Goal: Task Accomplishment & Management: Manage account settings

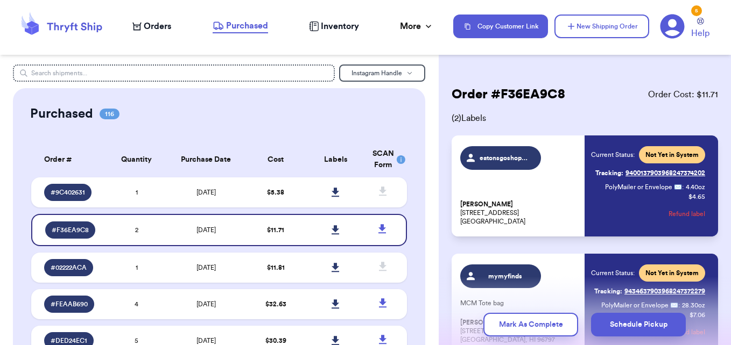
scroll to position [4277, 0]
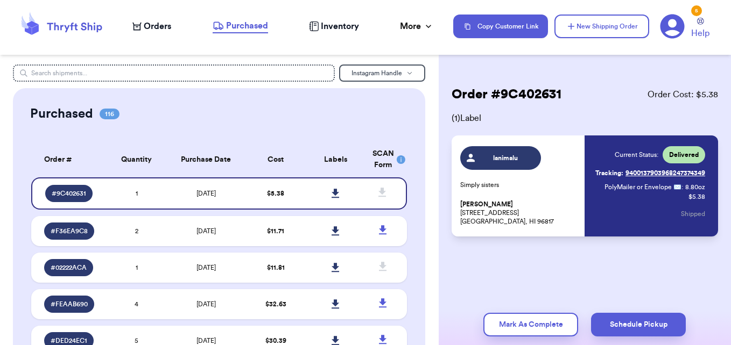
click at [166, 30] on span "Orders" at bounding box center [157, 26] width 27 height 13
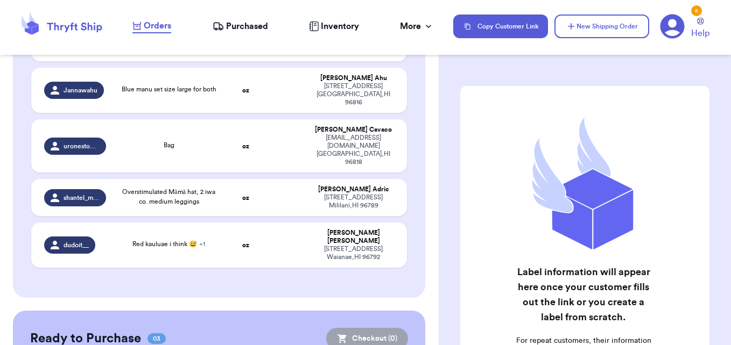
scroll to position [423, 0]
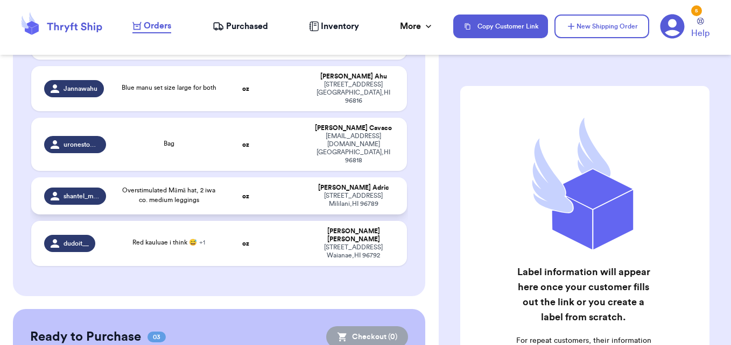
click at [132, 19] on link "Orders" at bounding box center [151, 26] width 39 height 14
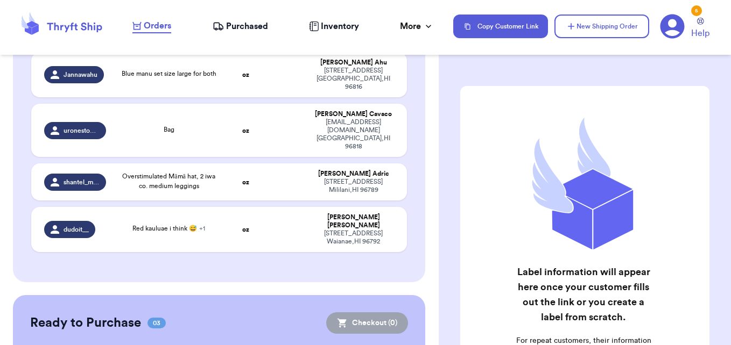
scroll to position [552, 0]
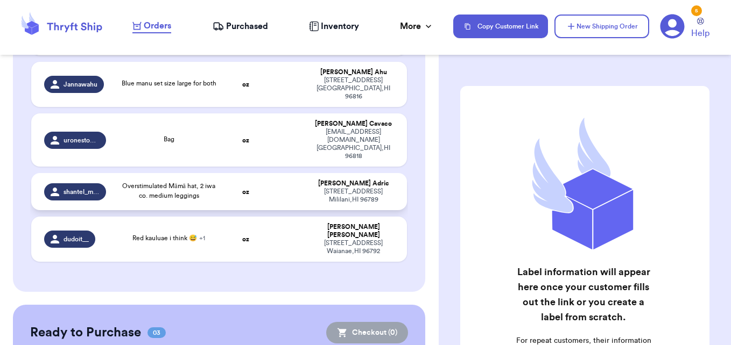
click at [226, 173] on td "oz" at bounding box center [245, 191] width 40 height 37
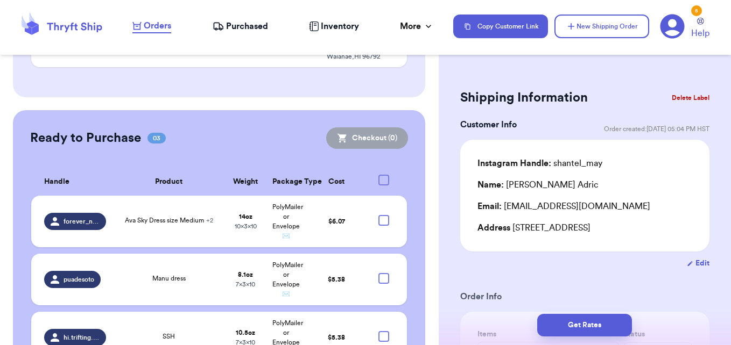
scroll to position [751, 0]
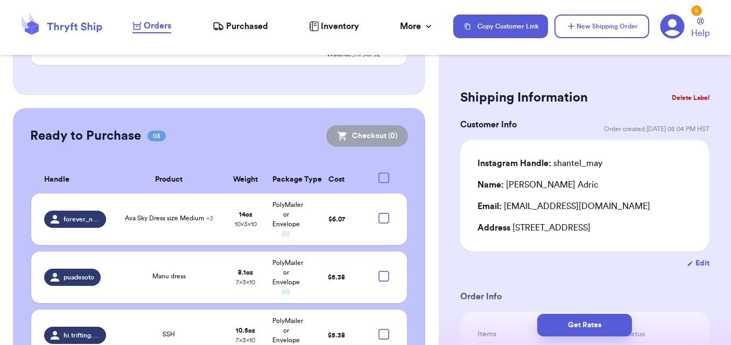
click at [675, 29] on icon at bounding box center [672, 27] width 24 height 24
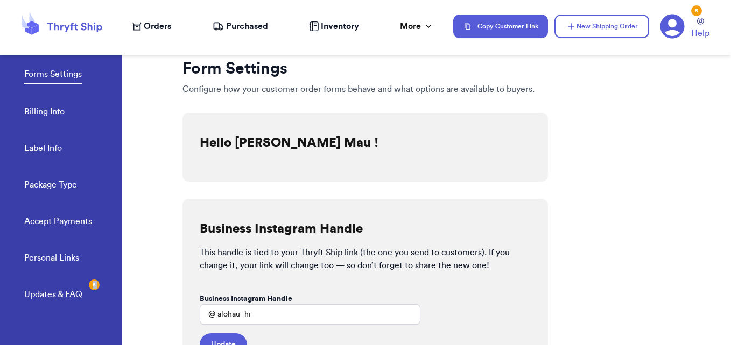
drag, startPoint x: 124, startPoint y: 175, endPoint x: 111, endPoint y: 291, distance: 116.3
click at [111, 291] on div "Forms Settings Billing Info Label Info Package Type Accept Payments Personal Li…" at bounding box center [365, 172] width 731 height 345
drag, startPoint x: 111, startPoint y: 291, endPoint x: 148, endPoint y: 155, distance: 141.1
click at [148, 155] on div at bounding box center [152, 192] width 61 height 308
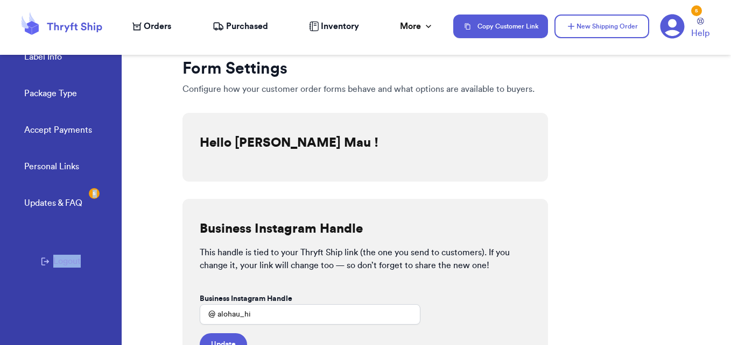
click at [61, 258] on button "Logout" at bounding box center [61, 261] width 40 height 13
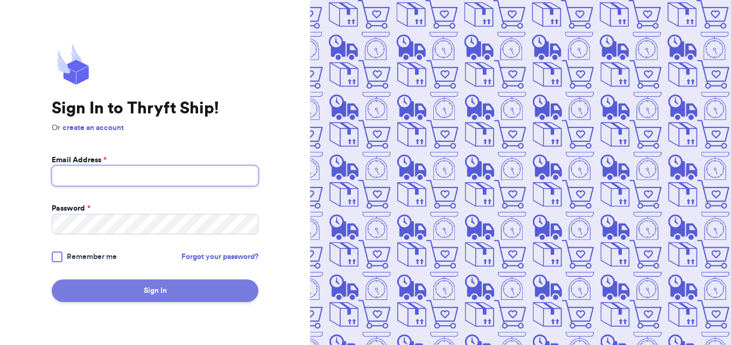
type input "[EMAIL_ADDRESS][DOMAIN_NAME]"
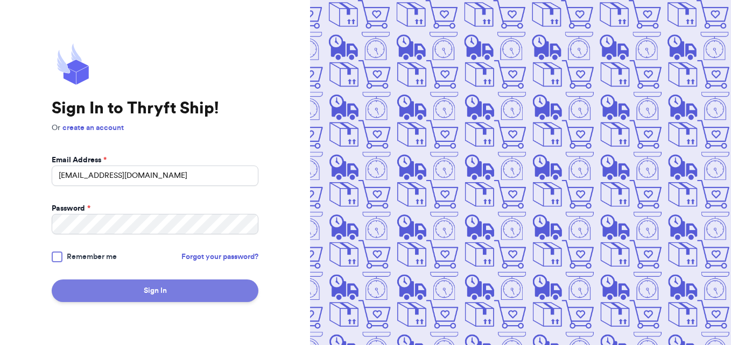
click at [104, 299] on button "Sign In" at bounding box center [155, 291] width 207 height 23
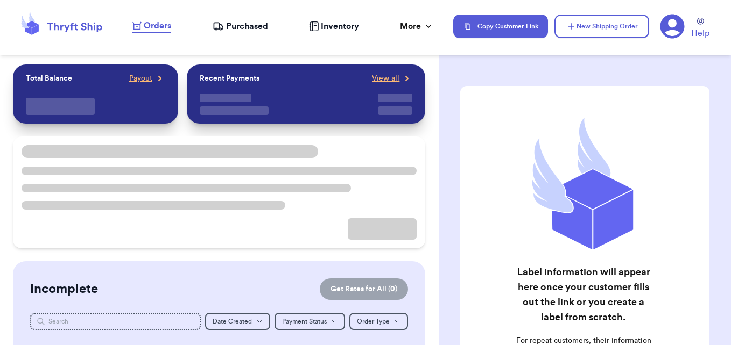
checkbox input "false"
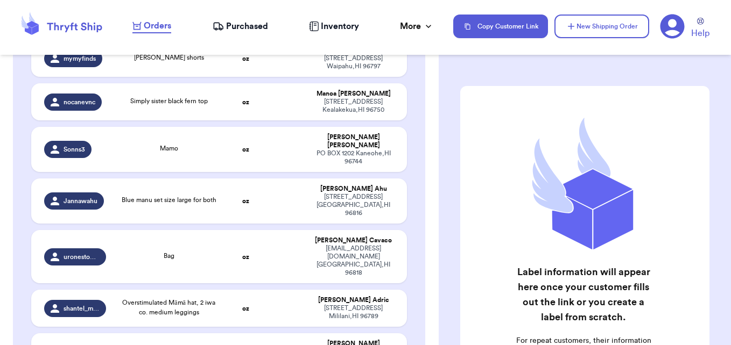
scroll to position [443, 0]
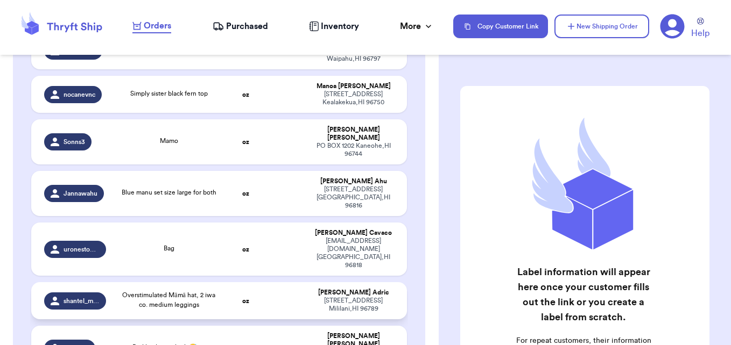
click at [267, 282] on td at bounding box center [286, 300] width 40 height 37
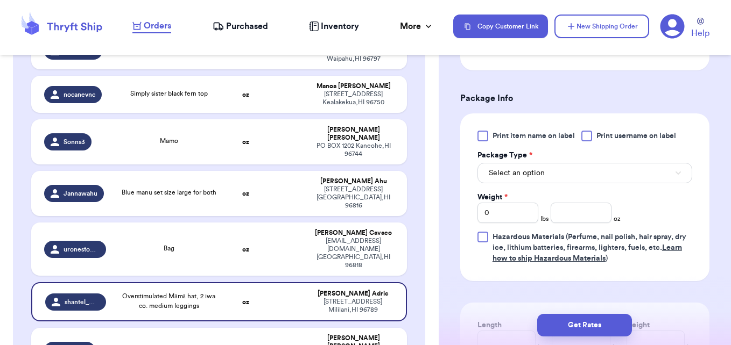
scroll to position [437, 0]
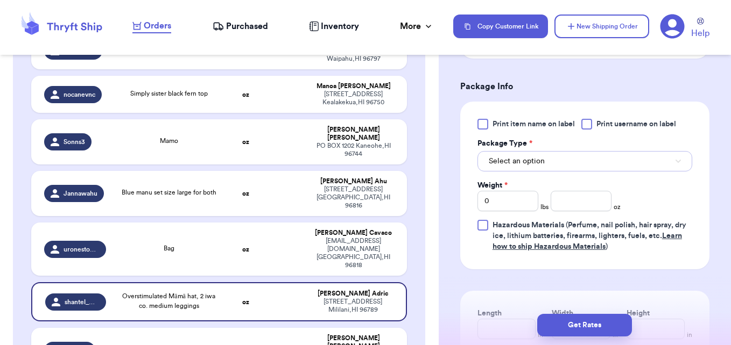
click at [644, 168] on button "Select an option" at bounding box center [584, 161] width 215 height 20
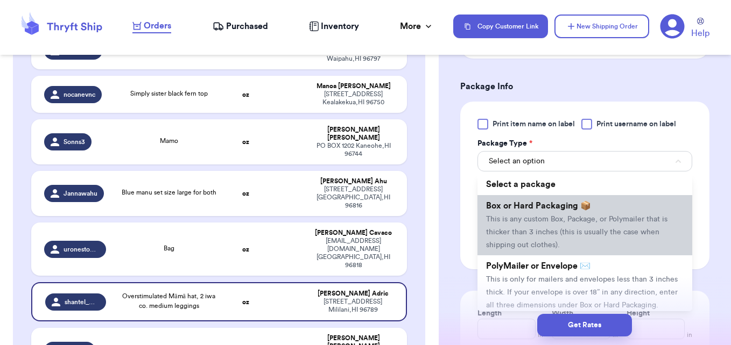
click at [566, 235] on span "This is any custom Box, Package, or Polymailer that is thicker than 3 inches (t…" at bounding box center [576, 232] width 181 height 33
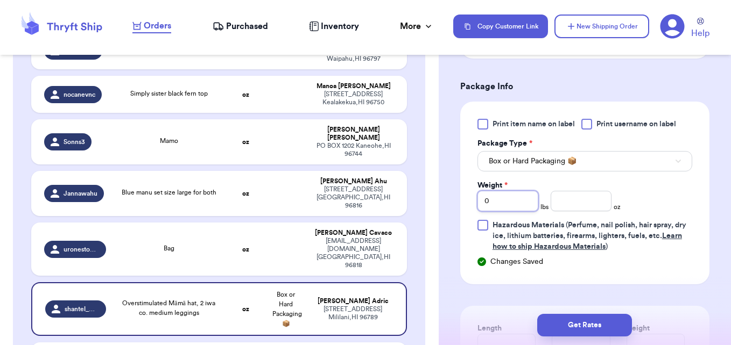
click at [505, 211] on input "0" at bounding box center [507, 201] width 61 height 20
type input "01"
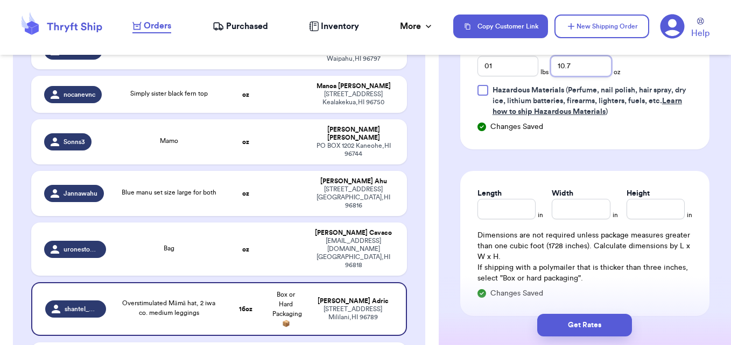
scroll to position [583, 0]
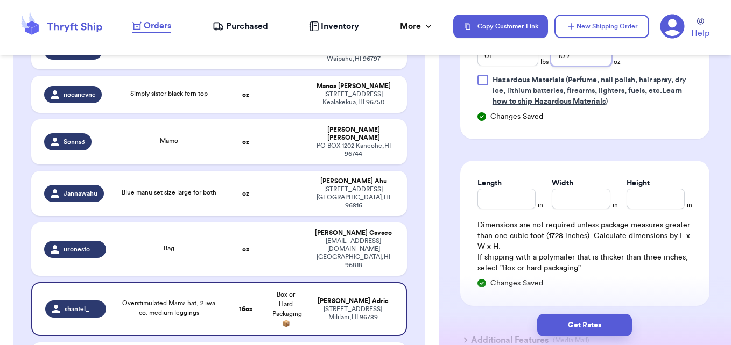
type input "10.7"
click at [518, 209] on input "Length" at bounding box center [506, 199] width 58 height 20
type input "10"
type input "3"
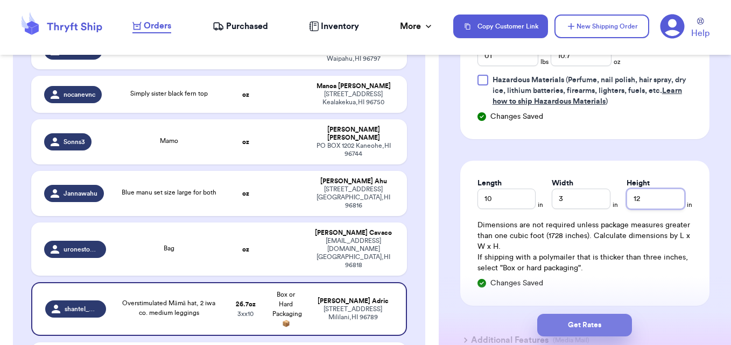
type input "12"
click at [585, 328] on button "Get Rates" at bounding box center [584, 325] width 95 height 23
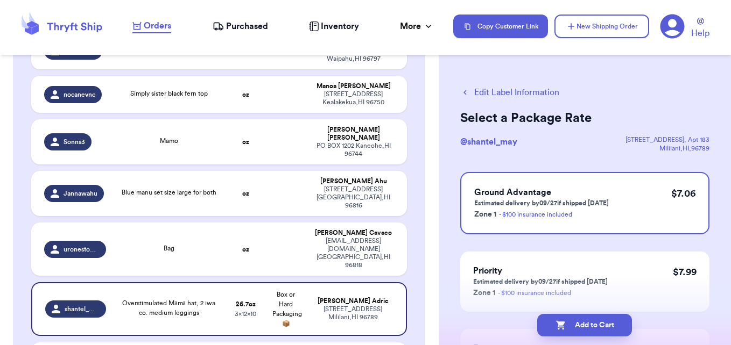
click at [585, 328] on button "Add to Cart" at bounding box center [584, 325] width 95 height 23
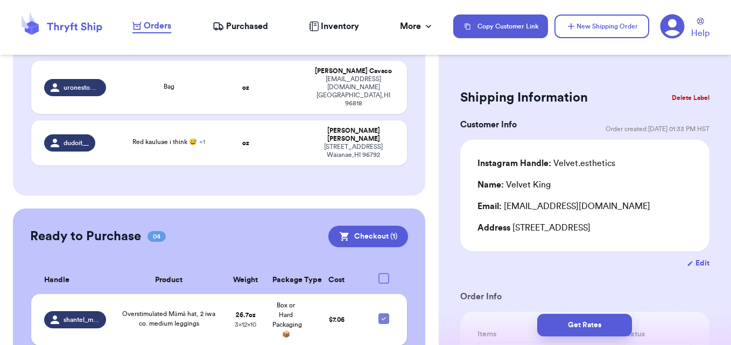
scroll to position [760, 0]
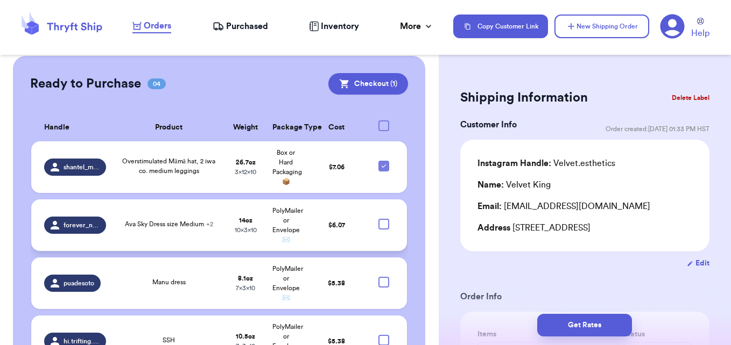
click at [188, 221] on span "Ava Sky Dress size Medium + 2" at bounding box center [169, 224] width 88 height 6
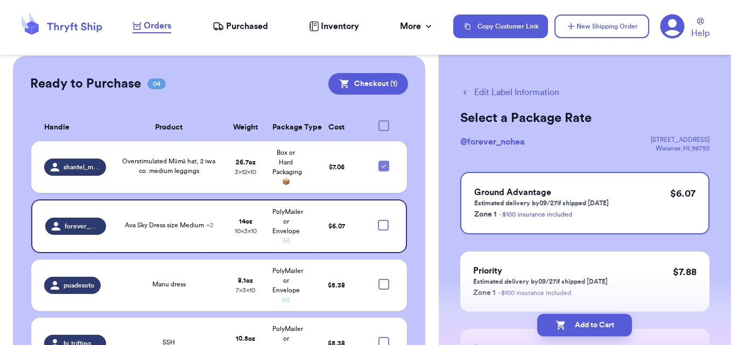
click at [509, 100] on div "Edit Label Information Select a Package Rate @ forever_nohea [STREET_ADDRESS] G…" at bounding box center [584, 265] width 292 height 400
click at [511, 93] on button "Edit Label Information" at bounding box center [509, 92] width 99 height 13
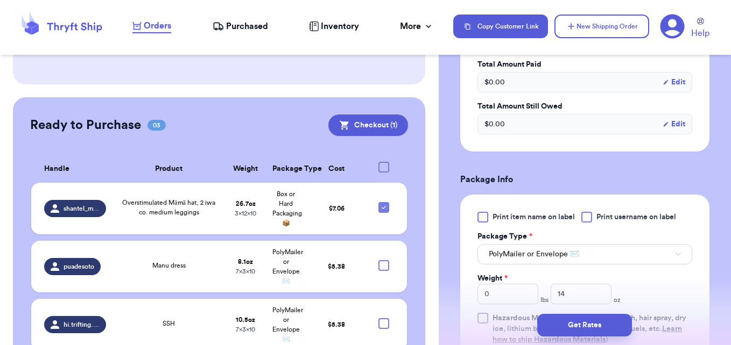
scroll to position [552, 0]
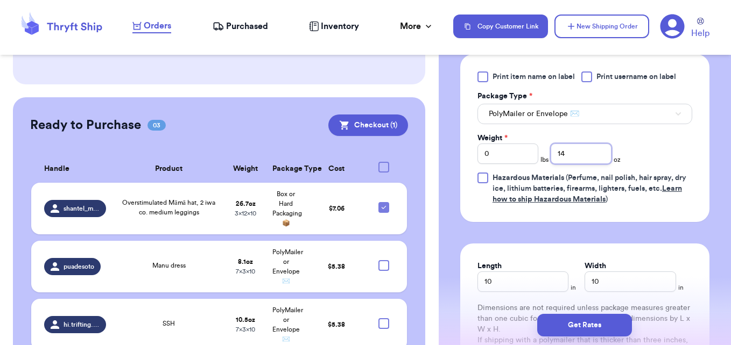
click at [573, 152] on input "14" at bounding box center [580, 154] width 61 height 20
type input "1"
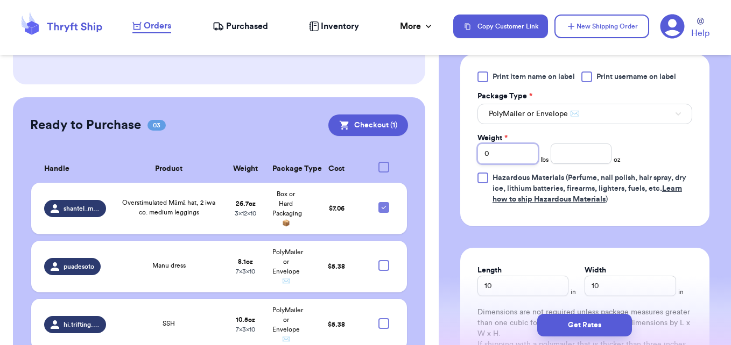
click at [520, 148] on input "0" at bounding box center [507, 154] width 61 height 20
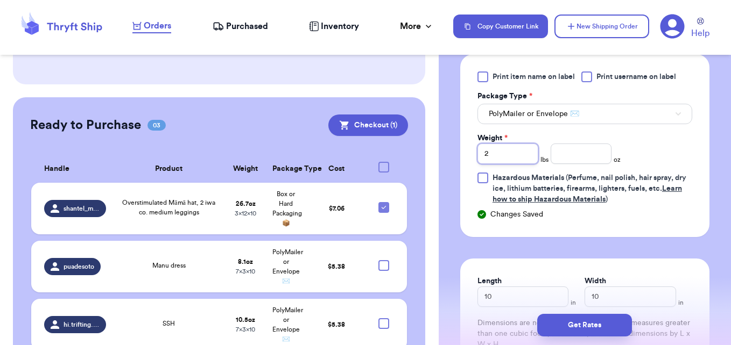
type input "2"
click at [572, 157] on input "number" at bounding box center [580, 154] width 61 height 20
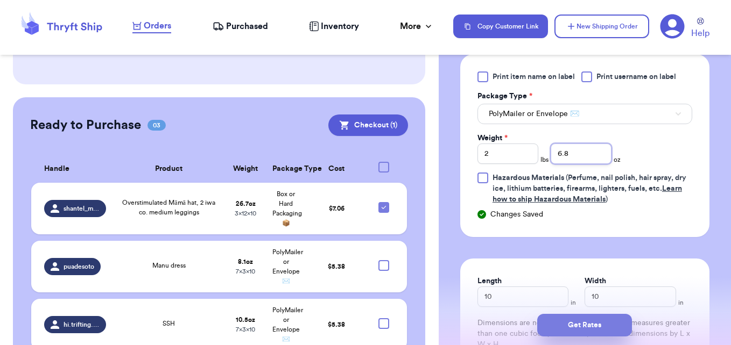
type input "6.8"
click at [569, 324] on button "Get Rates" at bounding box center [584, 325] width 95 height 23
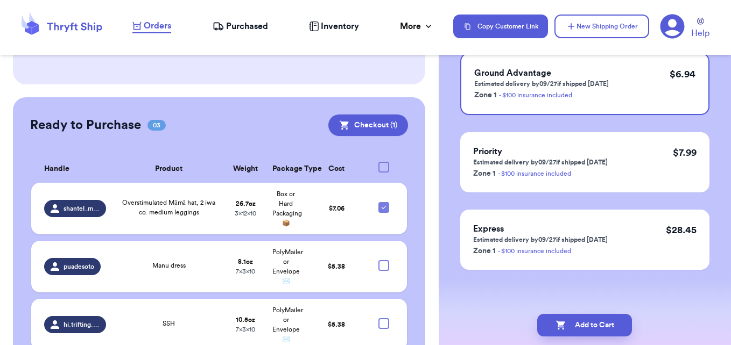
scroll to position [0, 0]
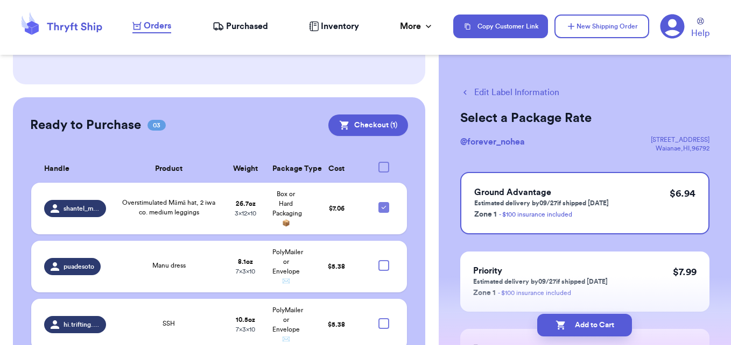
click at [481, 90] on button "Edit Label Information" at bounding box center [509, 92] width 99 height 13
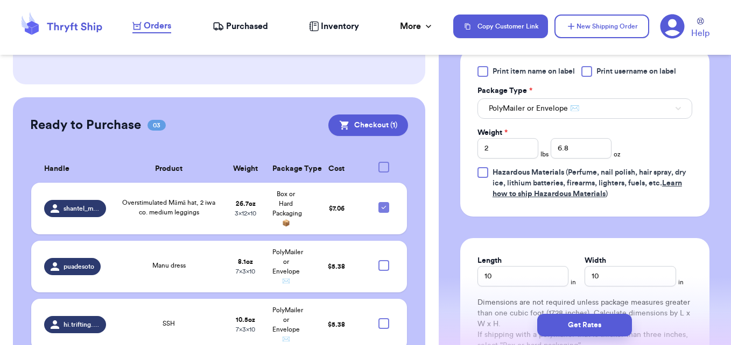
scroll to position [630, 0]
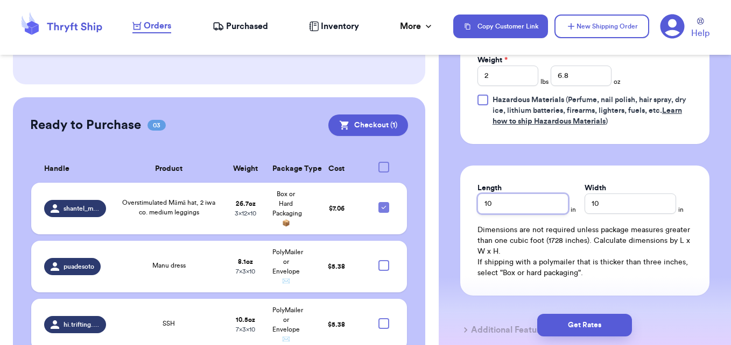
click at [512, 195] on input "10" at bounding box center [522, 204] width 91 height 20
type input "1"
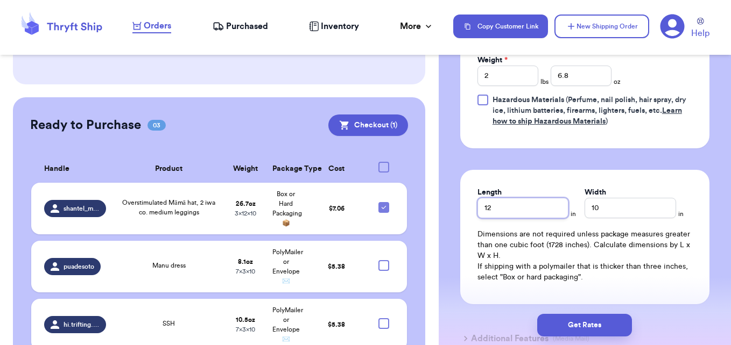
type input "12"
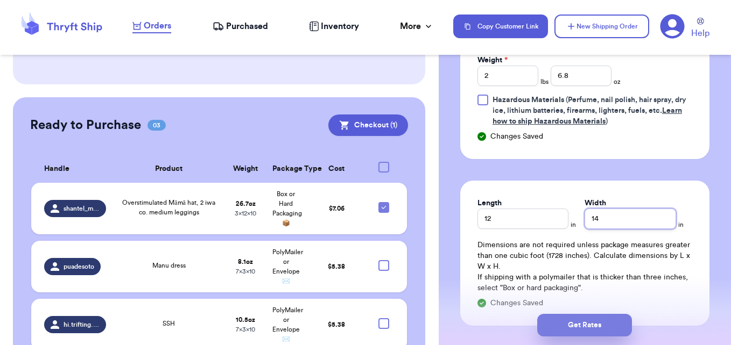
type input "14"
click at [581, 317] on button "Get Rates" at bounding box center [584, 325] width 95 height 23
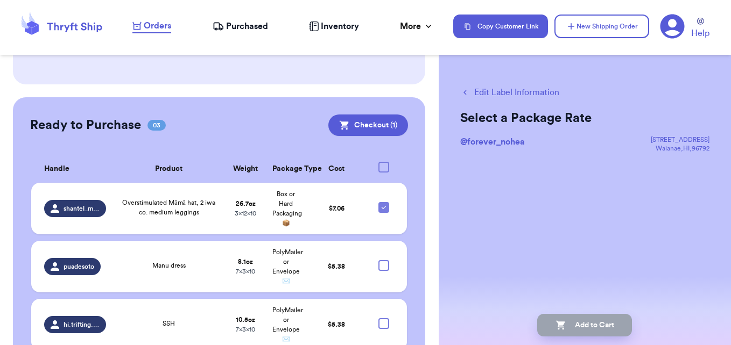
scroll to position [0, 0]
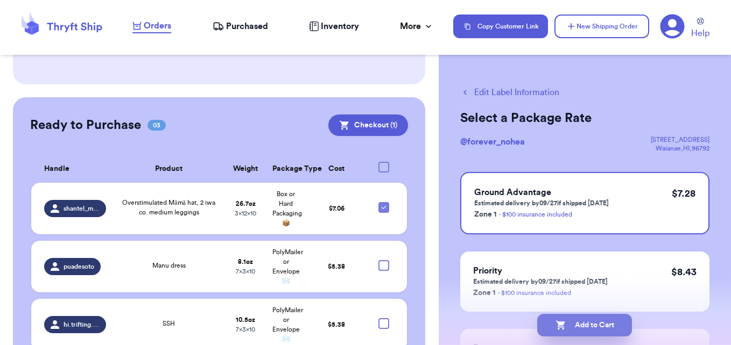
click at [582, 318] on button "Add to Cart" at bounding box center [584, 325] width 95 height 23
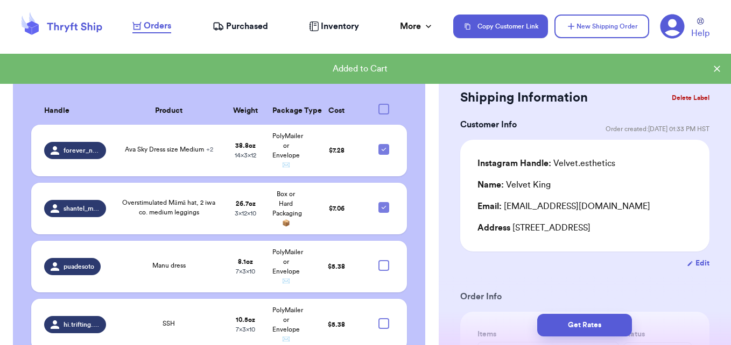
scroll to position [760, 0]
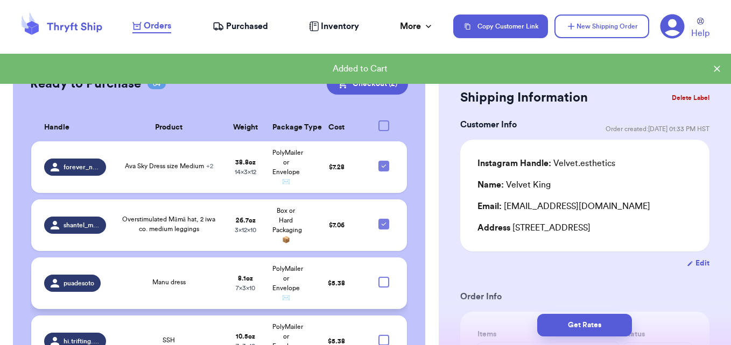
click at [378, 277] on div at bounding box center [383, 282] width 11 height 11
click at [383, 277] on input "checkbox" at bounding box center [383, 277] width 1 height 1
checkbox input "true"
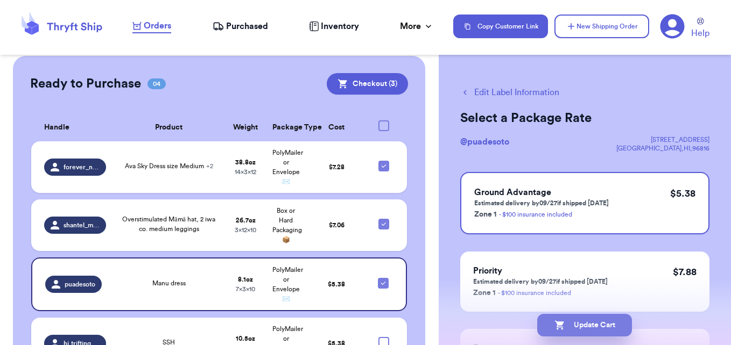
click at [567, 325] on button "Update Cart" at bounding box center [584, 325] width 95 height 23
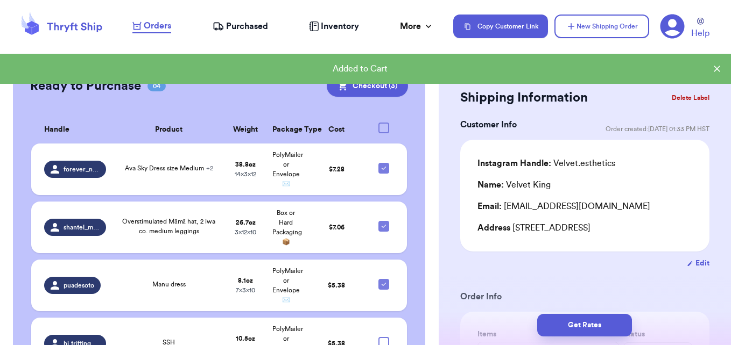
scroll to position [760, 0]
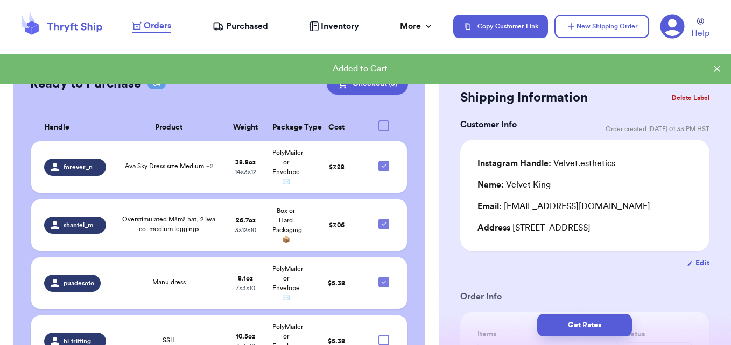
click at [378, 335] on div at bounding box center [383, 340] width 11 height 11
click at [383, 335] on input "checkbox" at bounding box center [383, 335] width 1 height 1
checkbox input "true"
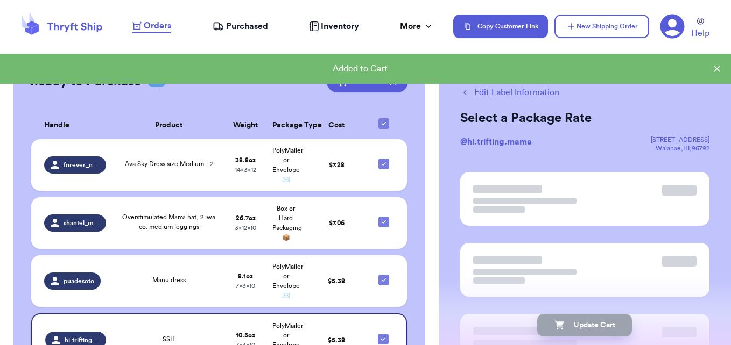
scroll to position [757, 0]
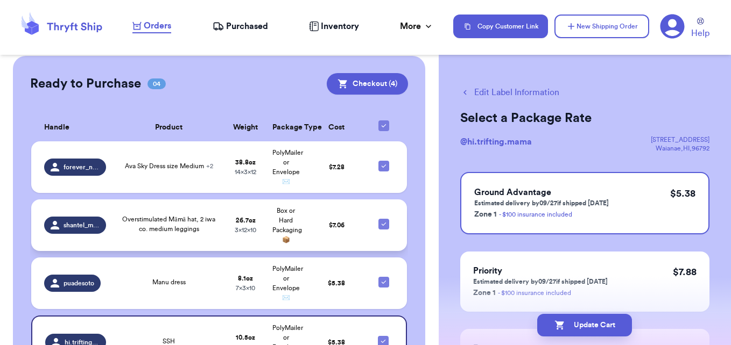
click at [379, 220] on icon at bounding box center [383, 224] width 9 height 9
click at [383, 218] on input "checkbox" at bounding box center [383, 218] width 1 height 1
checkbox input "false"
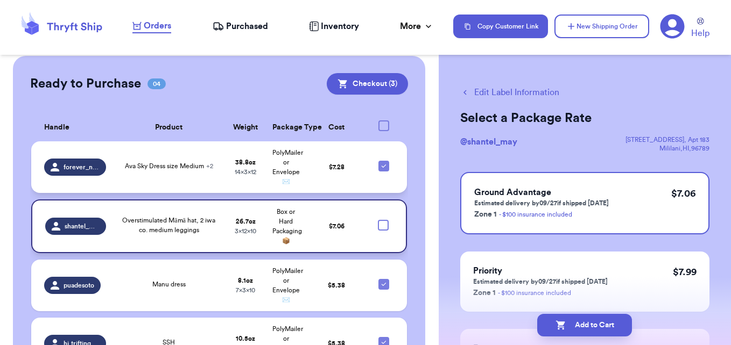
click at [379, 162] on icon at bounding box center [383, 166] width 9 height 9
click at [383, 160] on input "checkbox" at bounding box center [383, 160] width 1 height 1
checkbox input "false"
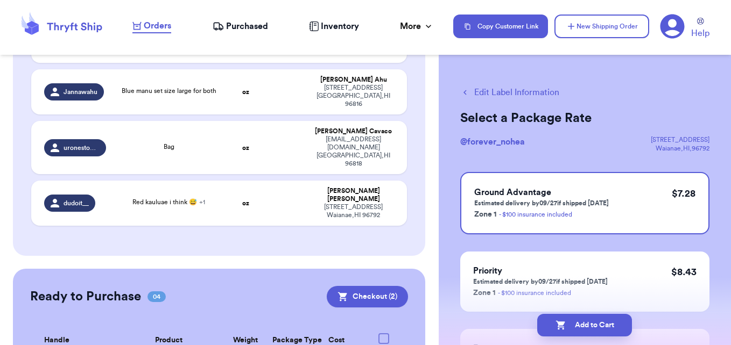
scroll to position [529, 0]
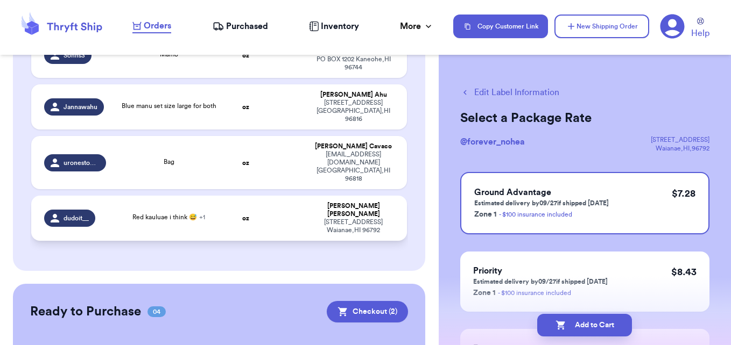
click at [281, 196] on td at bounding box center [286, 218] width 40 height 45
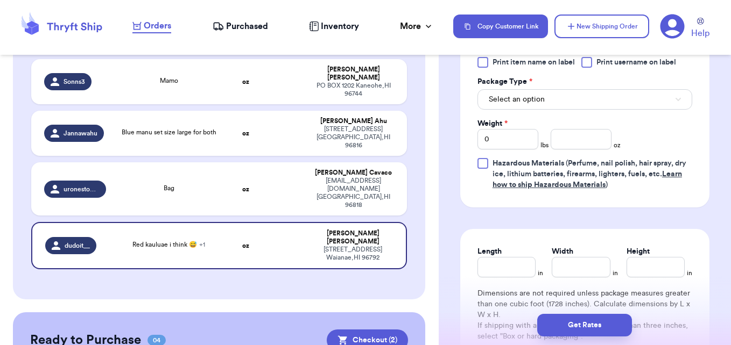
scroll to position [545, 0]
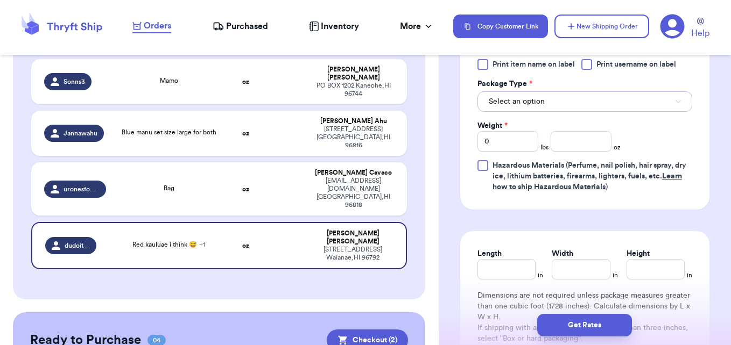
click at [599, 91] on button "Select an option" at bounding box center [584, 101] width 215 height 20
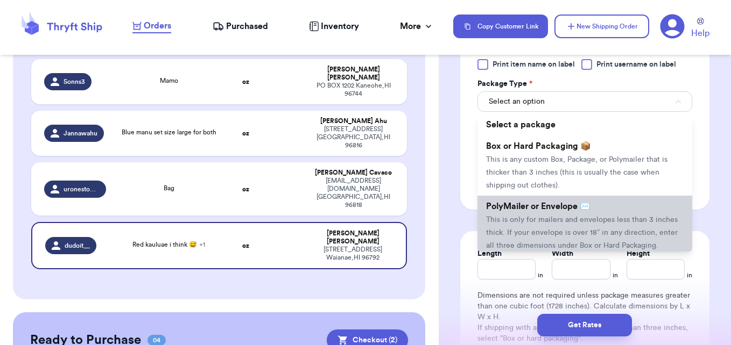
click at [572, 216] on span "This is only for mailers and envelopes less than 3 inches thick. If your envelo…" at bounding box center [582, 232] width 192 height 33
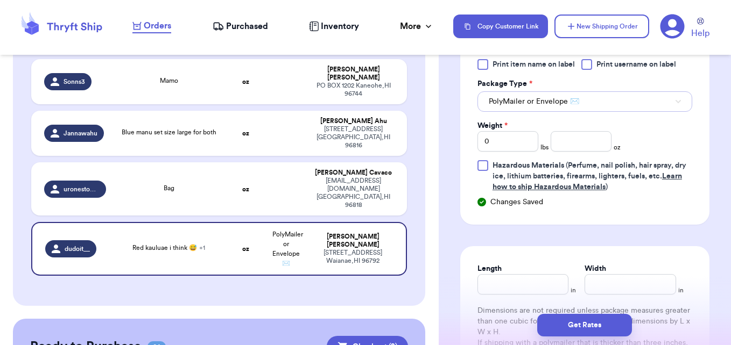
click at [599, 91] on button "PolyMailer or Envelope ✉️" at bounding box center [584, 101] width 215 height 20
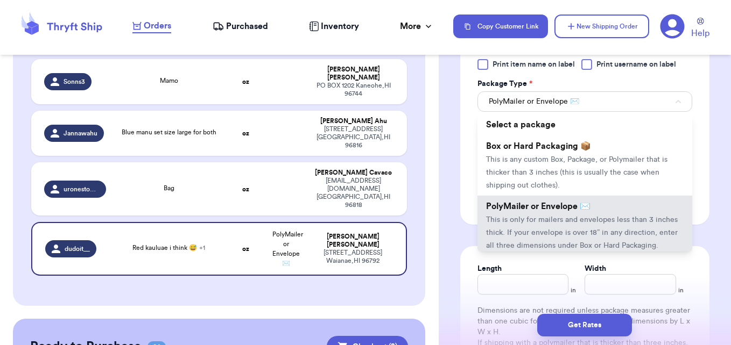
click at [573, 156] on span "This is any custom Box, Package, or Polymailer that is thicker than 3 inches (t…" at bounding box center [576, 172] width 181 height 33
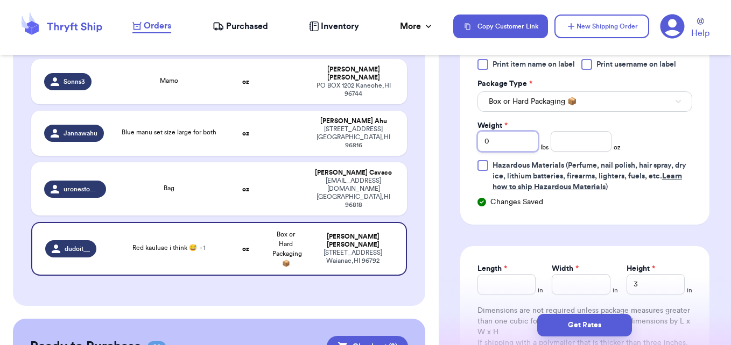
click at [504, 131] on input "0" at bounding box center [507, 141] width 61 height 20
type input "3"
click at [565, 131] on input "number" at bounding box center [580, 141] width 61 height 20
type input "2"
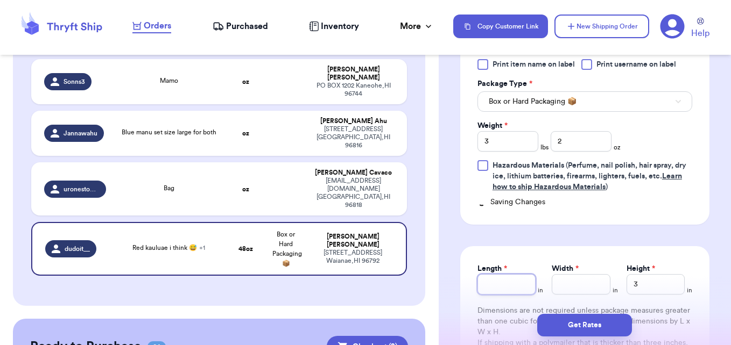
click at [501, 274] on input "Length *" at bounding box center [506, 284] width 58 height 20
type input "2"
click at [497, 275] on input "Length *" at bounding box center [506, 284] width 58 height 20
type input "18"
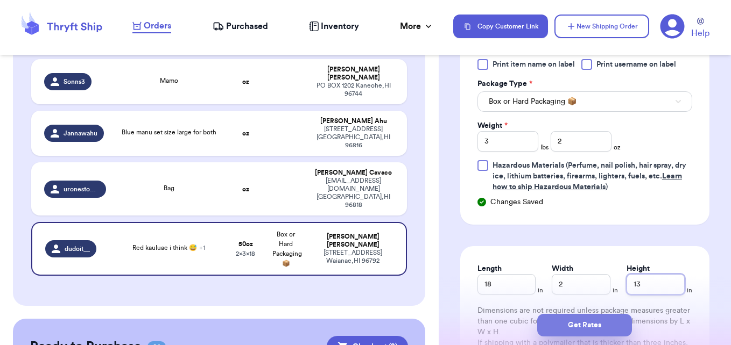
type input "13"
click at [565, 330] on button "Get Rates" at bounding box center [584, 325] width 95 height 23
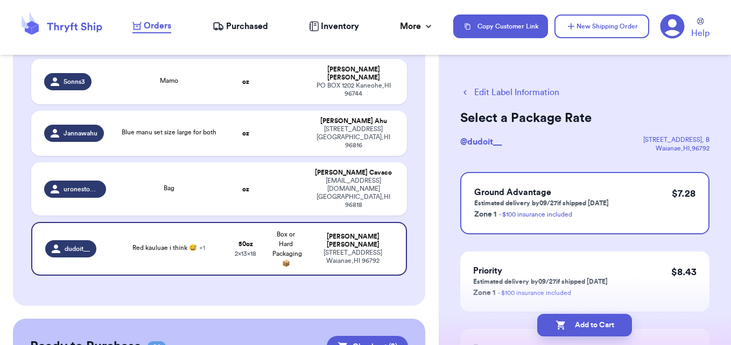
click at [530, 93] on button "Edit Label Information" at bounding box center [509, 92] width 99 height 13
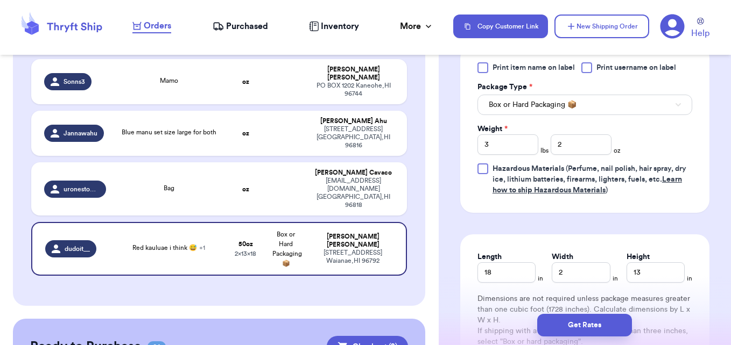
scroll to position [556, 0]
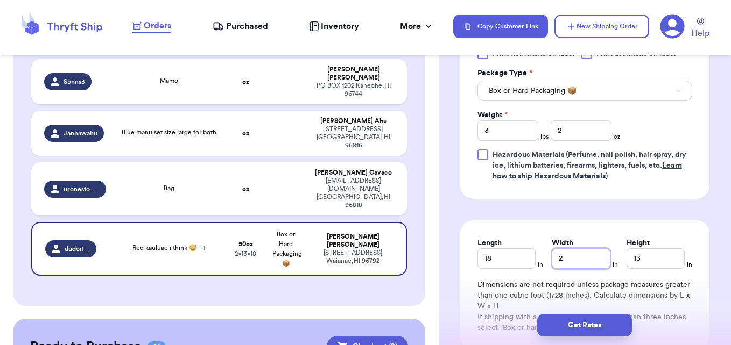
click at [582, 249] on input "2" at bounding box center [580, 259] width 58 height 20
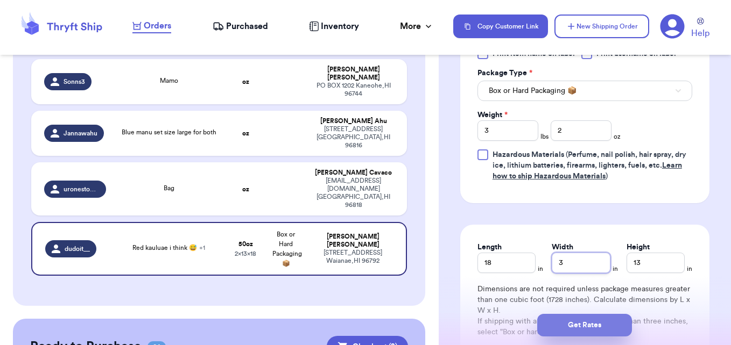
type input "3"
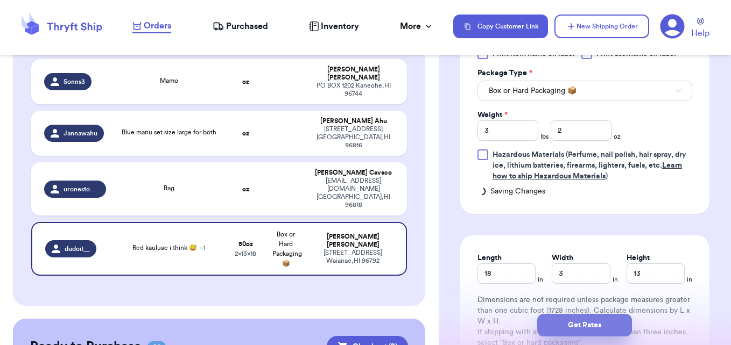
click at [587, 331] on button "Get Rates" at bounding box center [584, 325] width 95 height 23
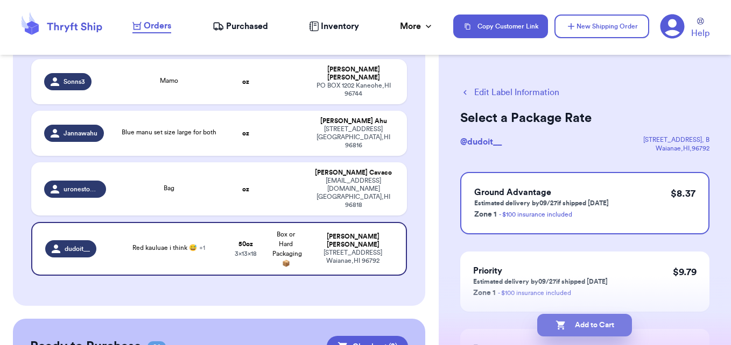
click at [588, 331] on button "Add to Cart" at bounding box center [584, 325] width 95 height 23
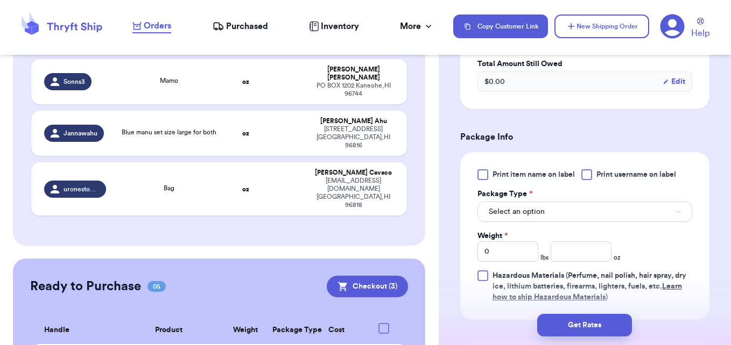
scroll to position [389, 0]
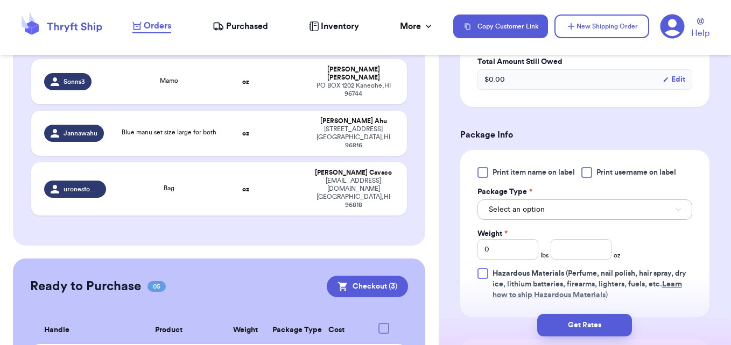
click at [604, 213] on button "Select an option" at bounding box center [584, 210] width 215 height 20
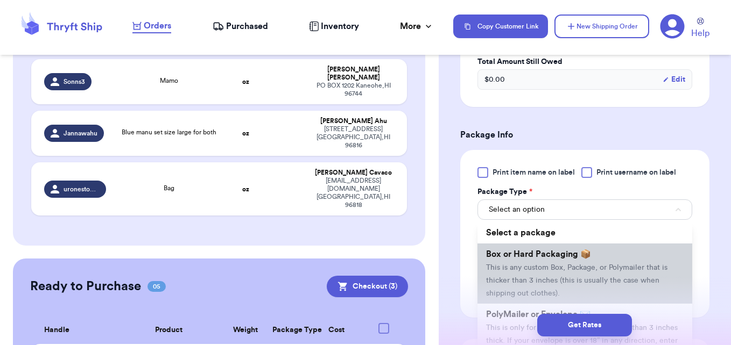
click at [581, 279] on span "This is any custom Box, Package, or Polymailer that is thicker than 3 inches (t…" at bounding box center [576, 280] width 181 height 33
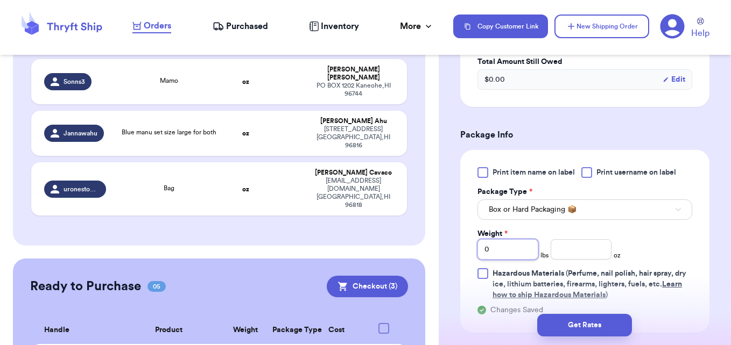
click at [523, 251] on input "0" at bounding box center [507, 249] width 61 height 20
type input "01"
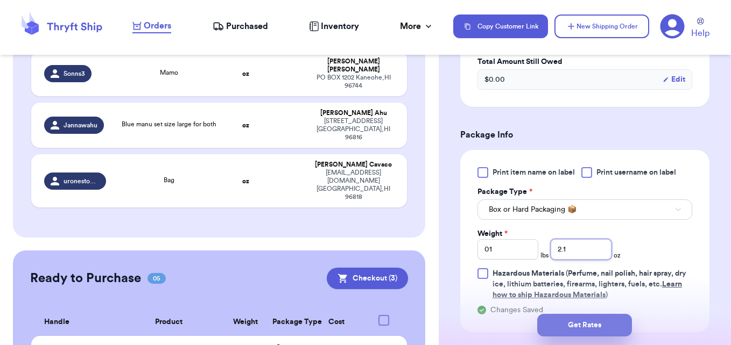
type input "2.1"
click at [588, 324] on button "Get Rates" at bounding box center [584, 325] width 95 height 23
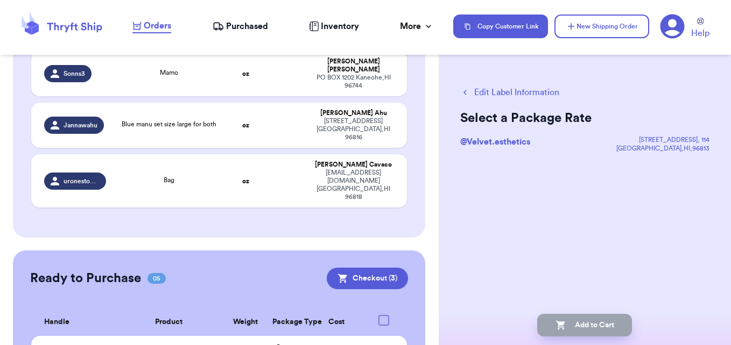
scroll to position [0, 0]
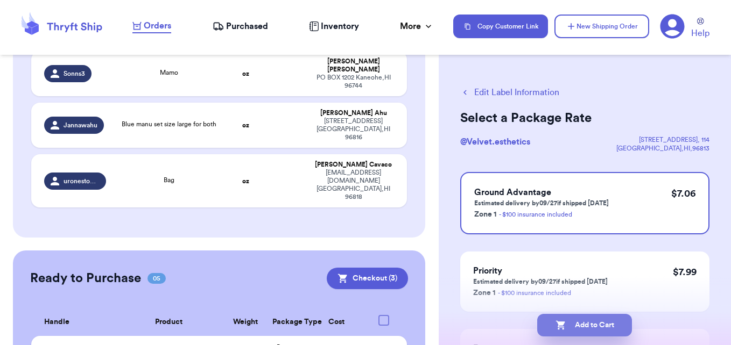
click at [581, 326] on button "Add to Cart" at bounding box center [584, 325] width 95 height 23
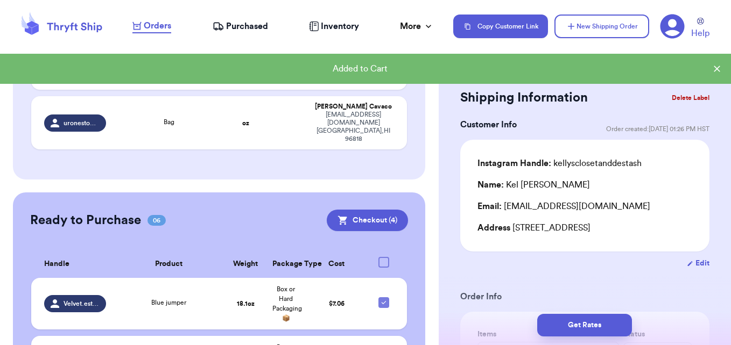
scroll to position [462, 0]
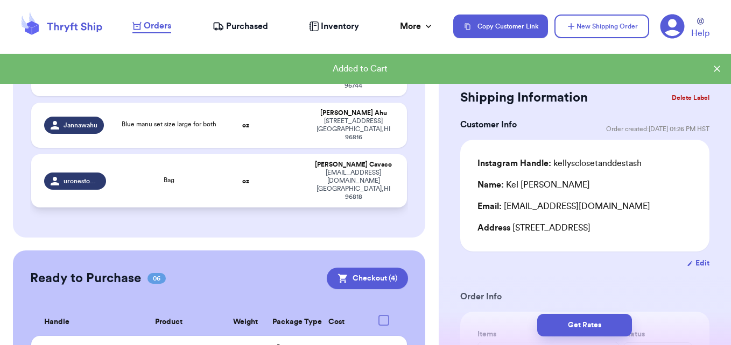
click at [327, 169] on div "[EMAIL_ADDRESS][DOMAIN_NAME] [GEOGRAPHIC_DATA]" at bounding box center [354, 185] width 82 height 32
type input "Bag"
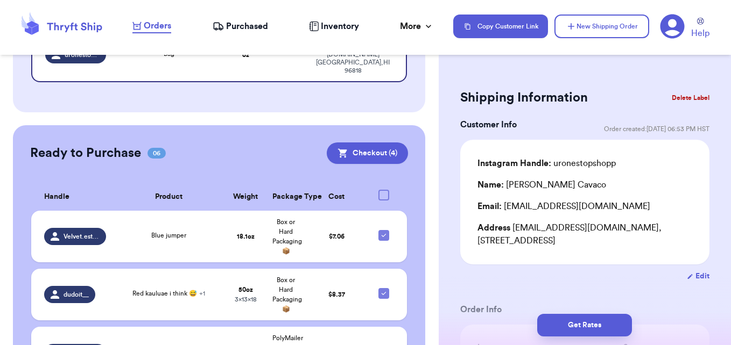
scroll to position [589, 0]
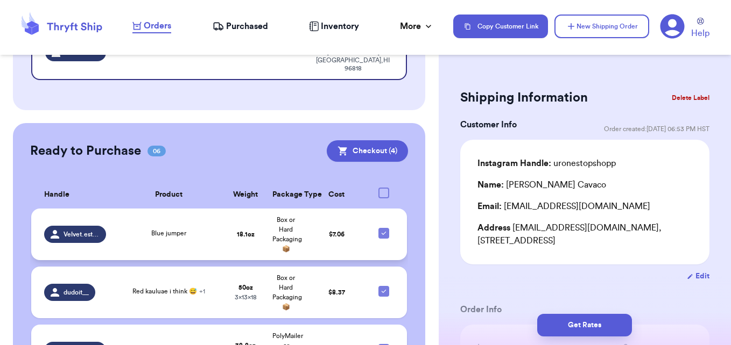
click at [318, 209] on td "$ 7.06" at bounding box center [336, 235] width 61 height 52
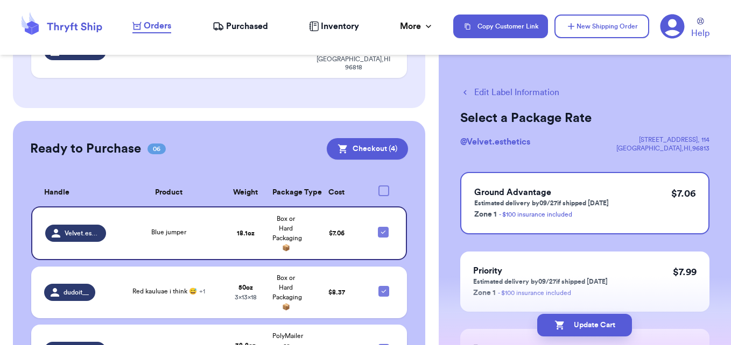
click at [521, 96] on button "Edit Label Information" at bounding box center [509, 92] width 99 height 13
checkbox input "false"
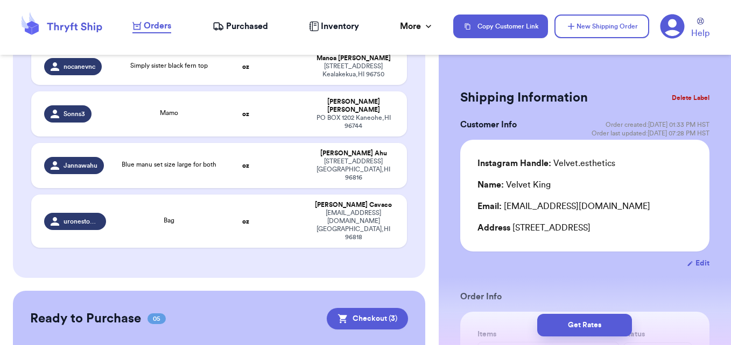
scroll to position [450, 0]
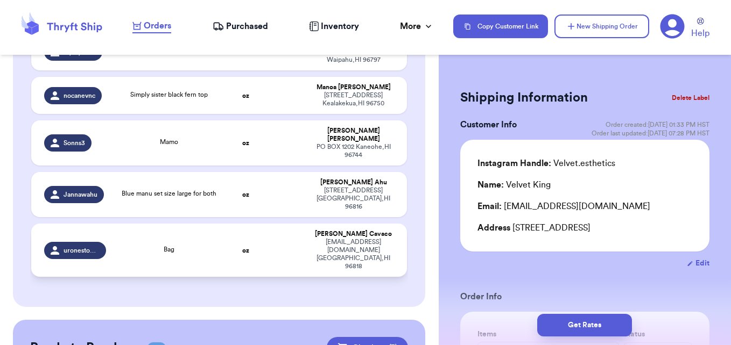
click at [254, 224] on td "oz" at bounding box center [245, 250] width 40 height 53
type input "Bag"
type input "0"
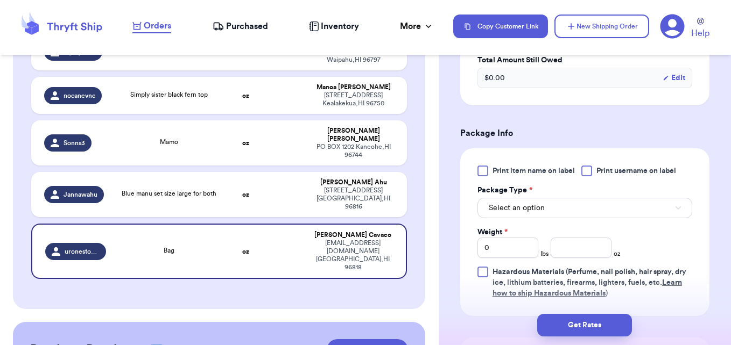
scroll to position [405, 0]
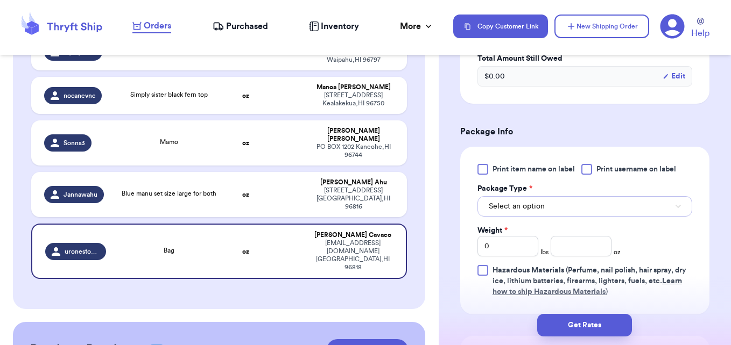
click at [629, 209] on button "Select an option" at bounding box center [584, 206] width 215 height 20
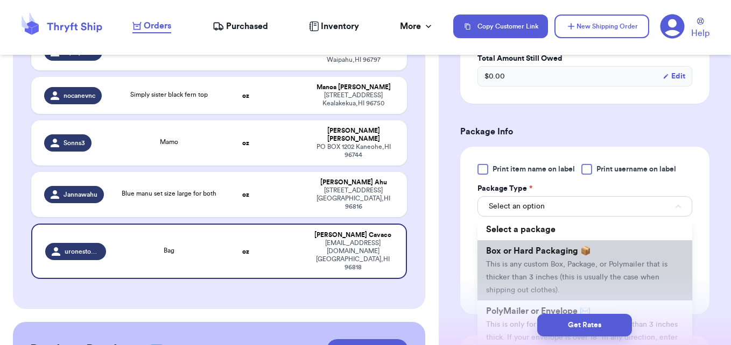
click at [549, 270] on li "Box or Hard Packaging 📦 This is any custom Box, Package, or Polymailer that is …" at bounding box center [584, 270] width 215 height 60
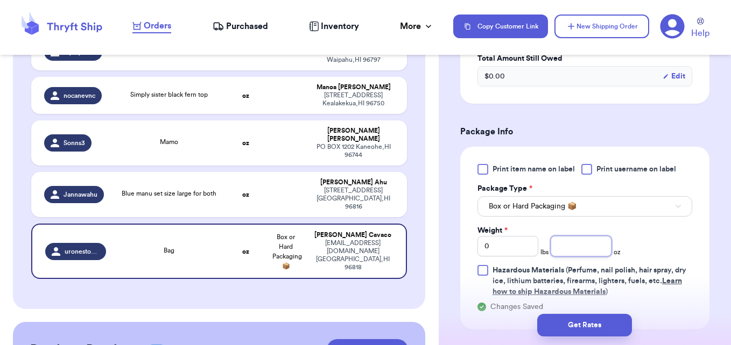
click at [577, 248] on input "number" at bounding box center [580, 246] width 61 height 20
drag, startPoint x: 430, startPoint y: 175, endPoint x: 428, endPoint y: 216, distance: 40.9
click at [428, 216] on div "Customer Link New Order Total Balance Payout $ 0.00 Recent Payments View all No…" at bounding box center [219, 175] width 438 height 1118
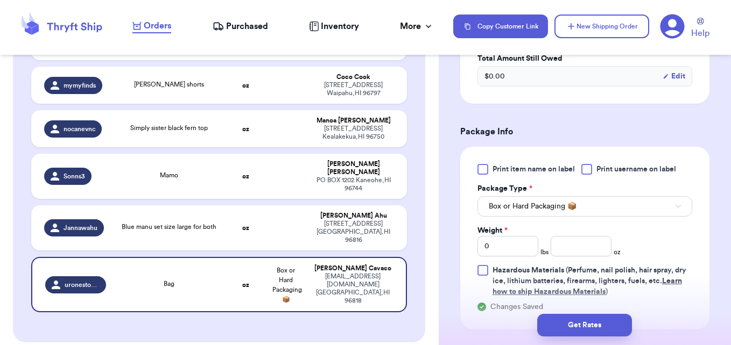
scroll to position [411, 0]
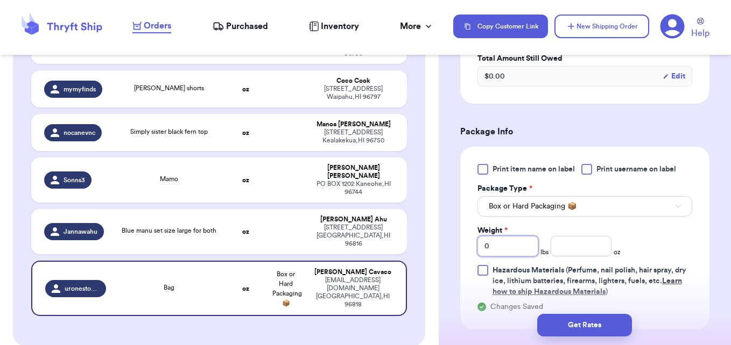
click at [510, 245] on input "0" at bounding box center [507, 246] width 61 height 20
type input "1"
click at [564, 251] on input "number" at bounding box center [580, 246] width 61 height 20
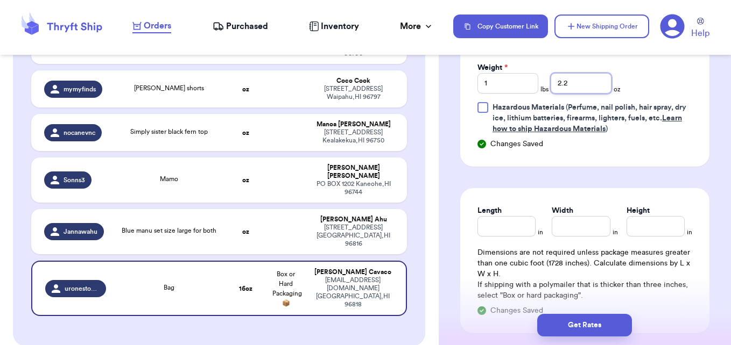
scroll to position [582, 0]
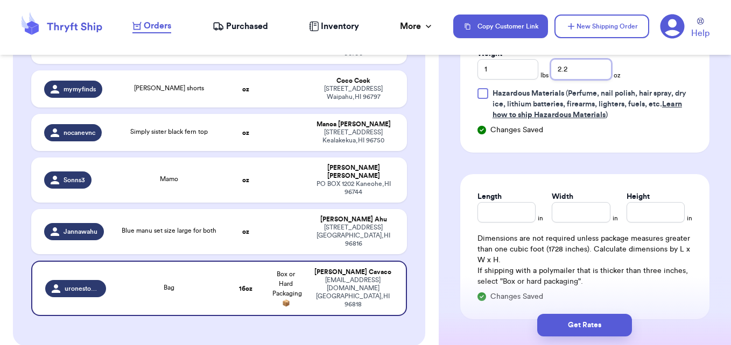
type input "2.2"
drag, startPoint x: 514, startPoint y: 222, endPoint x: 503, endPoint y: 226, distance: 11.6
click at [503, 226] on div "Length in Width in Height in Dimensions are not required unless package measure…" at bounding box center [584, 246] width 249 height 145
click at [493, 211] on input "12" at bounding box center [506, 212] width 58 height 20
type input "10"
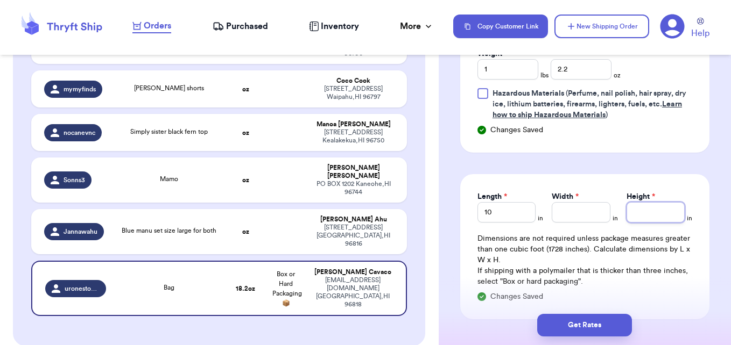
click at [628, 204] on input "Height *" at bounding box center [655, 212] width 58 height 20
type input "12"
click at [591, 212] on input "Width *" at bounding box center [580, 212] width 58 height 20
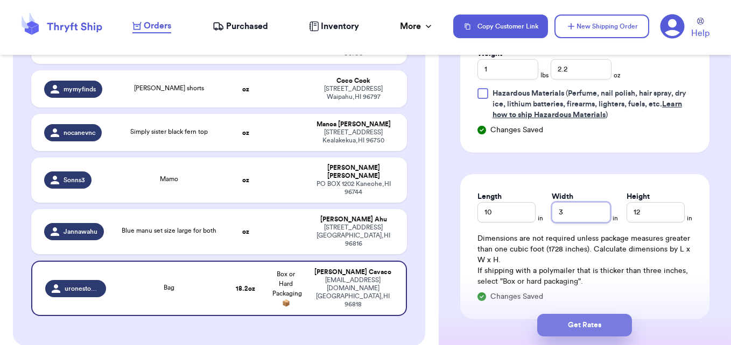
type input "3"
click at [578, 324] on button "Get Rates" at bounding box center [584, 325] width 95 height 23
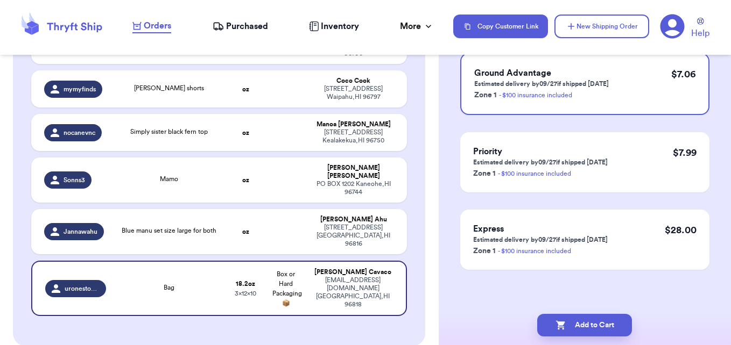
scroll to position [0, 0]
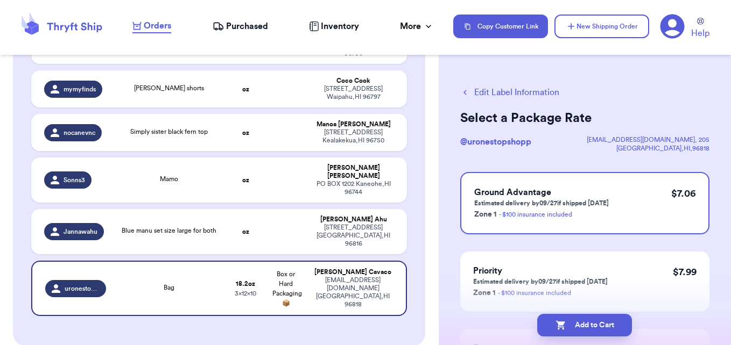
click at [578, 324] on button "Add to Cart" at bounding box center [584, 325] width 95 height 23
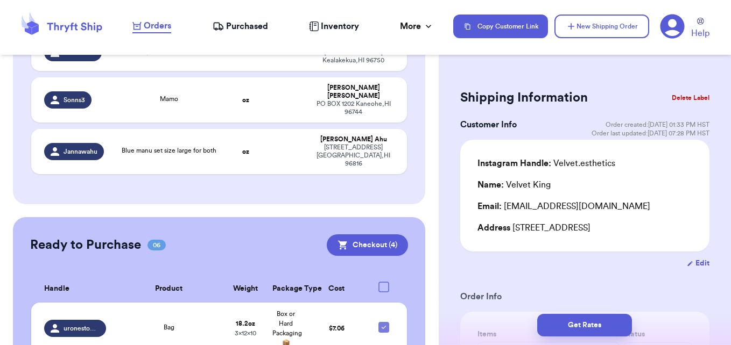
scroll to position [487, 0]
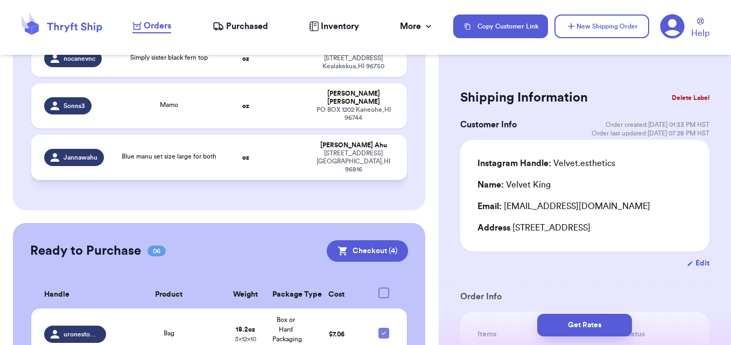
click at [284, 144] on td at bounding box center [286, 157] width 40 height 45
type input "Blue manu set size large for both"
type input "0"
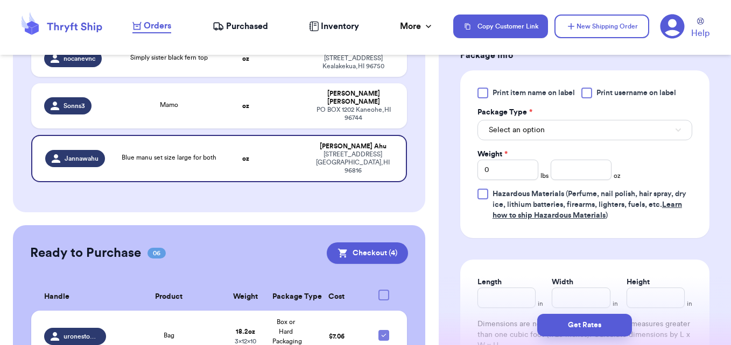
scroll to position [490, 0]
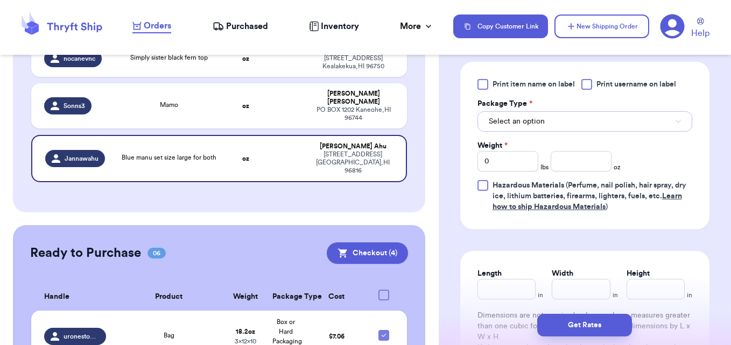
click at [632, 118] on button "Select an option" at bounding box center [584, 121] width 215 height 20
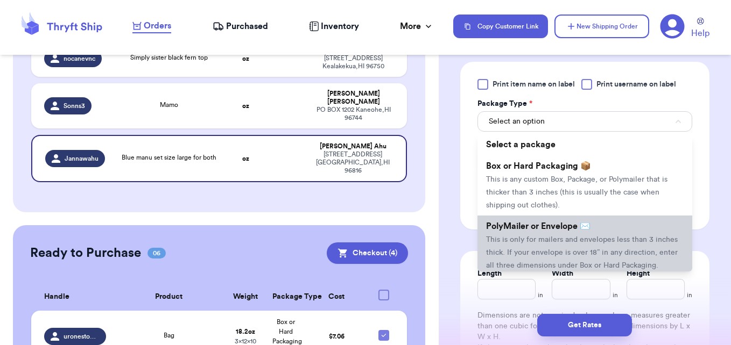
click at [564, 216] on li "PolyMailer or Envelope ✉️ This is only for mailers and envelopes less than 3 in…" at bounding box center [584, 246] width 215 height 60
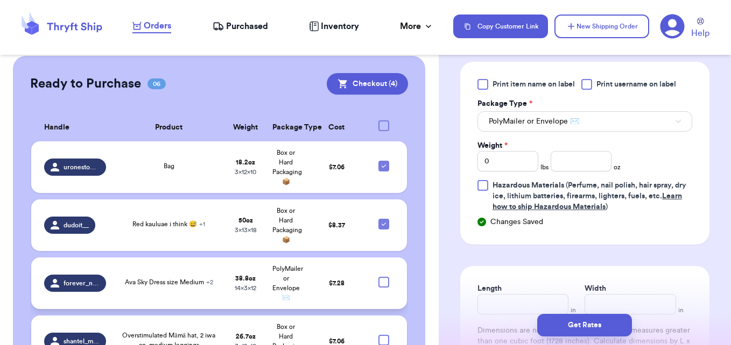
scroll to position [663, 0]
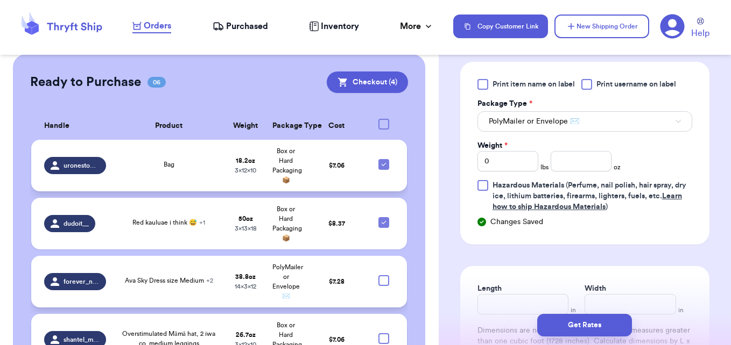
click at [379, 160] on icon at bounding box center [383, 164] width 9 height 9
click at [383, 159] on input "checkbox" at bounding box center [383, 159] width 1 height 1
checkbox input "false"
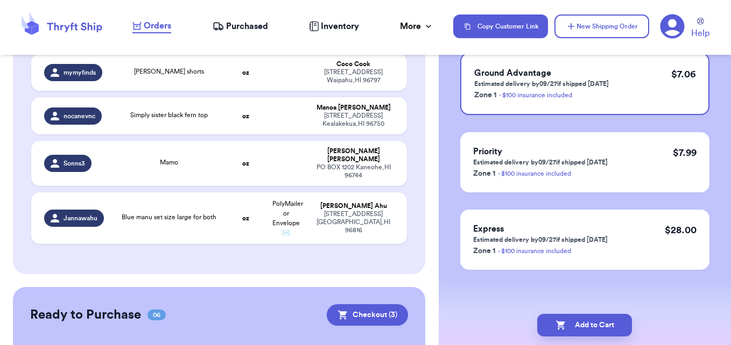
scroll to position [426, 0]
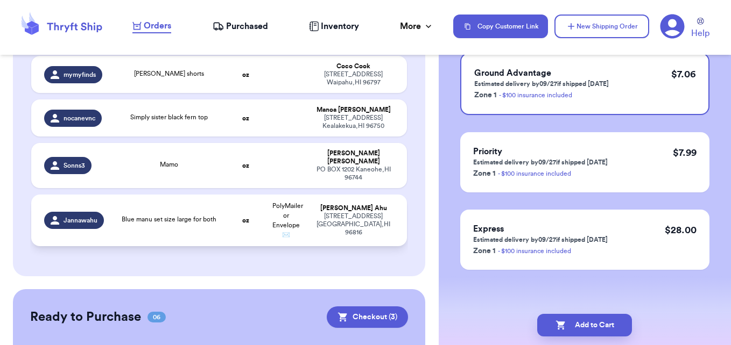
click at [344, 199] on td "[PERSON_NAME] [STREET_ADDRESS]" at bounding box center [356, 221] width 101 height 52
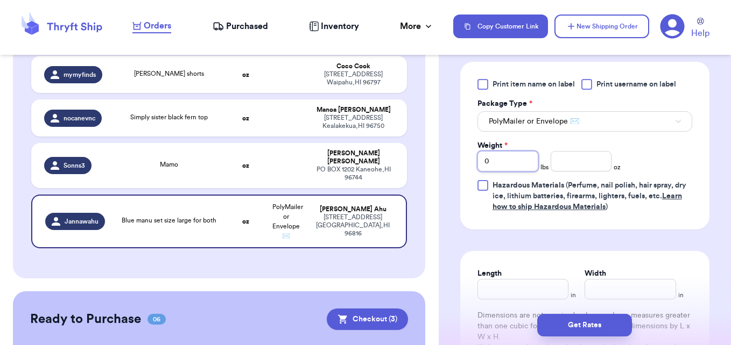
click at [500, 151] on input "0" at bounding box center [507, 161] width 61 height 20
click at [573, 151] on input "number" at bounding box center [580, 161] width 61 height 20
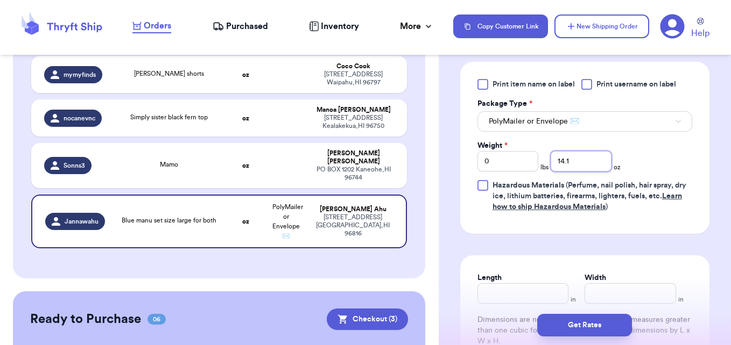
type input "14.1"
click at [506, 286] on input "Length" at bounding box center [522, 293] width 91 height 20
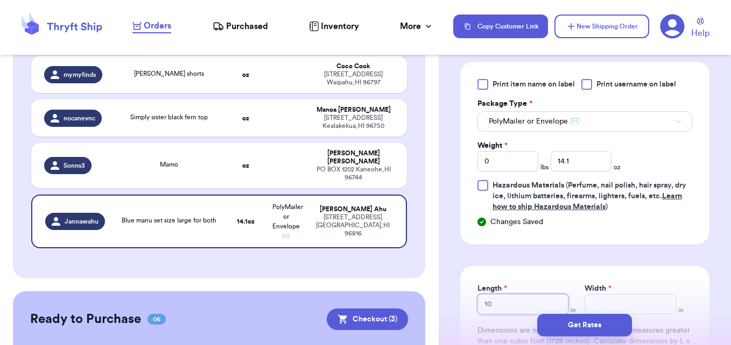
type input "10"
type input "8"
click at [589, 324] on button "Get Rates" at bounding box center [584, 325] width 95 height 23
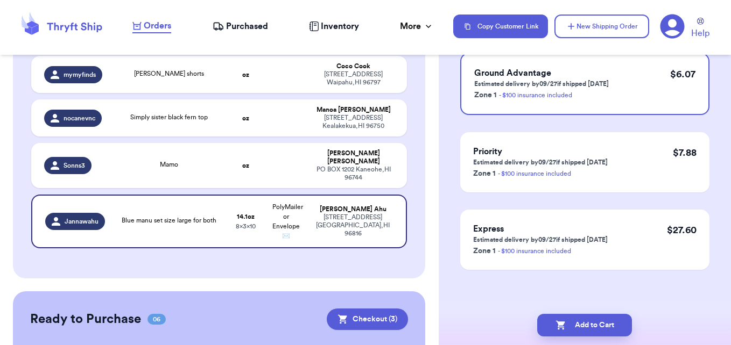
scroll to position [0, 0]
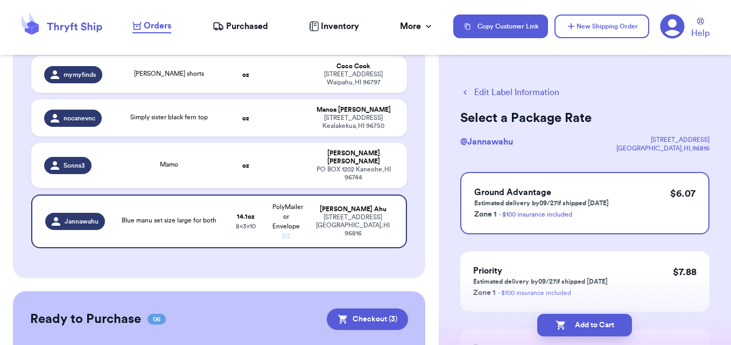
click at [589, 324] on button "Add to Cart" at bounding box center [584, 325] width 95 height 23
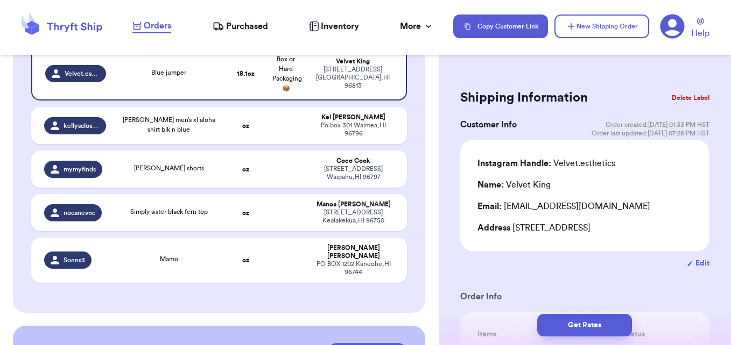
scroll to position [335, 0]
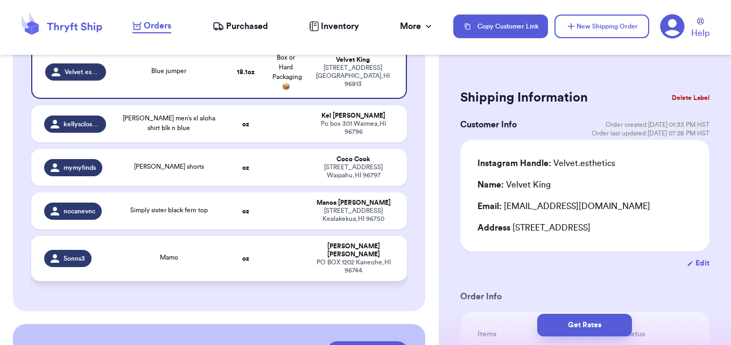
click at [235, 247] on td "oz" at bounding box center [245, 258] width 40 height 45
type input "Mamo"
type input "0"
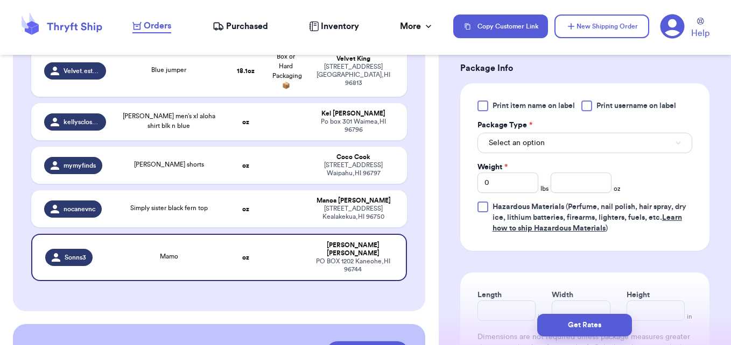
scroll to position [457, 0]
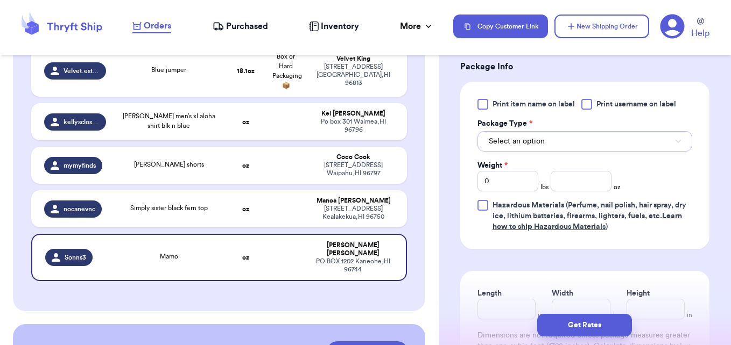
click at [625, 152] on button "Select an option" at bounding box center [584, 141] width 215 height 20
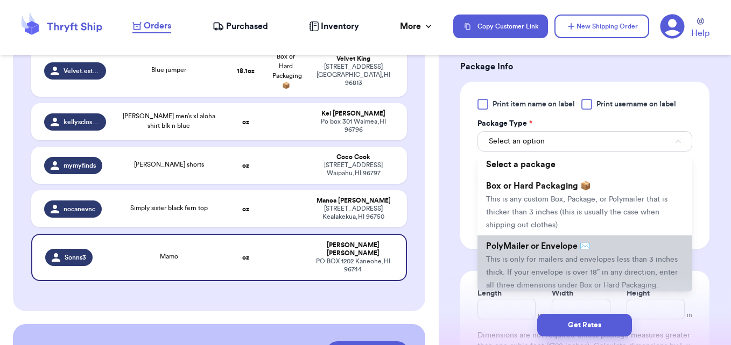
click at [533, 275] on span "This is only for mailers and envelopes less than 3 inches thick. If your envelo…" at bounding box center [582, 272] width 192 height 33
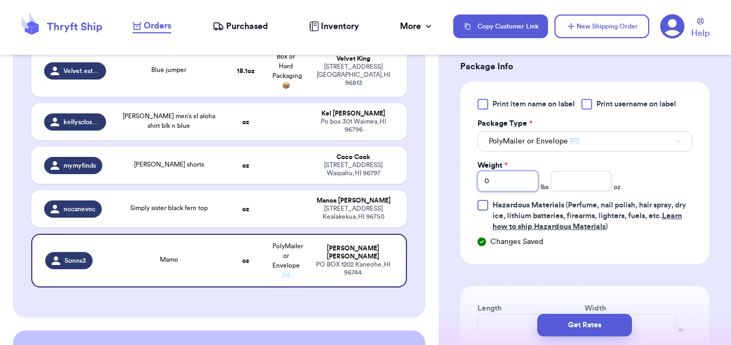
click at [515, 189] on input "0" at bounding box center [507, 181] width 61 height 20
type input "1"
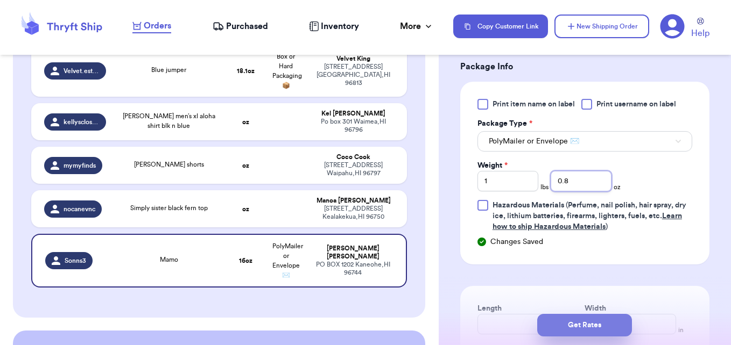
type input "0.8"
click at [586, 318] on button "Get Rates" at bounding box center [584, 325] width 95 height 23
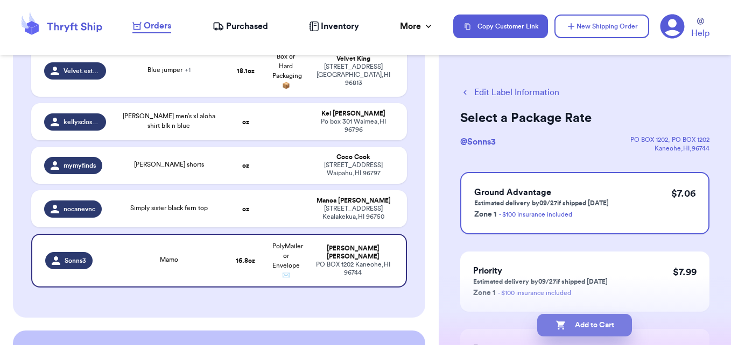
click at [582, 329] on button "Add to Cart" at bounding box center [584, 325] width 95 height 23
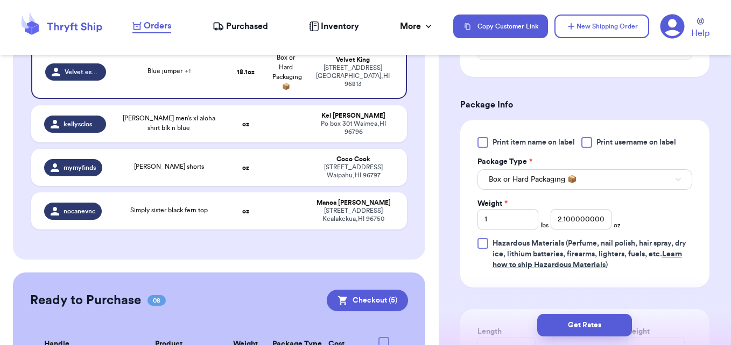
scroll to position [459, 0]
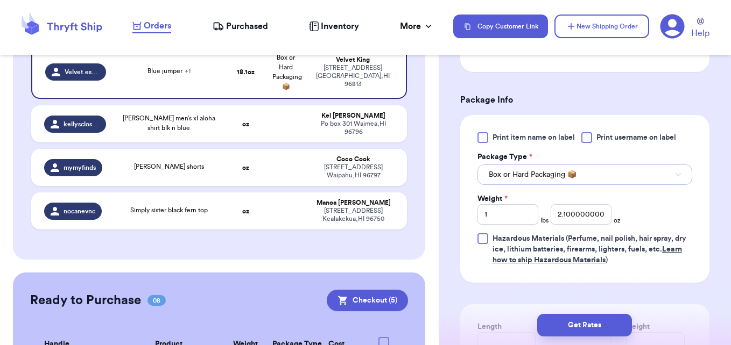
click at [632, 179] on button "Box or Hard Packaging 📦" at bounding box center [584, 175] width 215 height 20
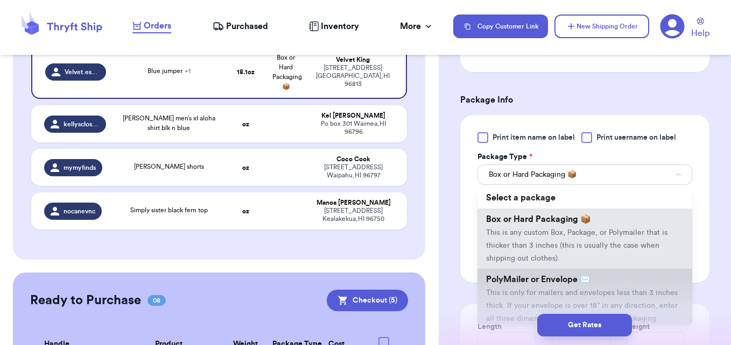
click at [557, 278] on span "PolyMailer or Envelope ✉️" at bounding box center [538, 279] width 104 height 9
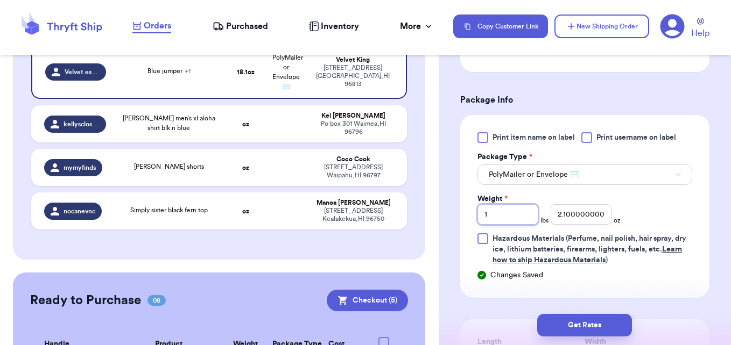
click at [515, 210] on input "1" at bounding box center [507, 214] width 61 height 20
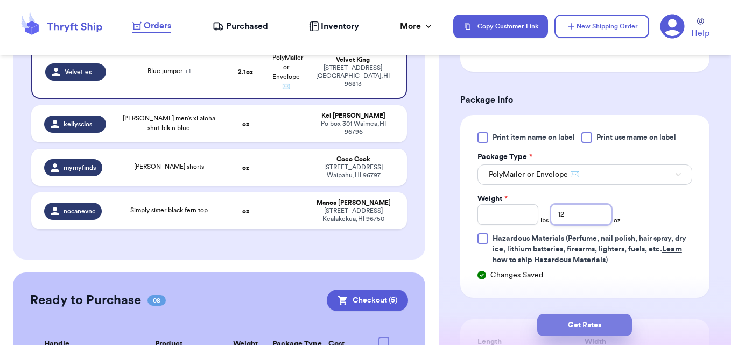
type input "12"
click at [626, 321] on button "Get Rates" at bounding box center [584, 325] width 95 height 23
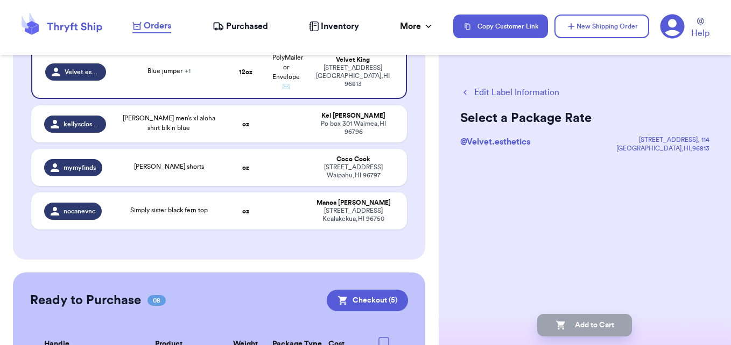
scroll to position [0, 0]
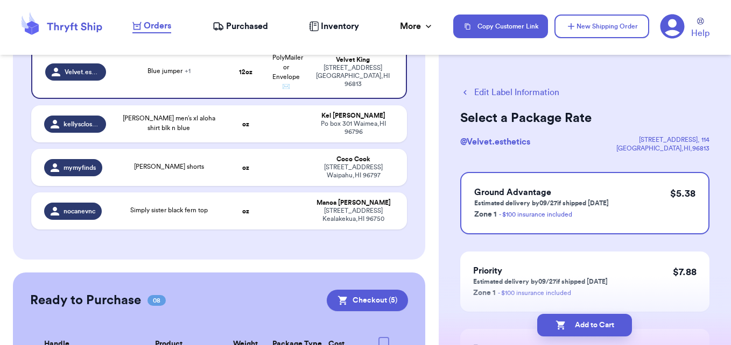
click at [507, 90] on button "Edit Label Information" at bounding box center [509, 92] width 99 height 13
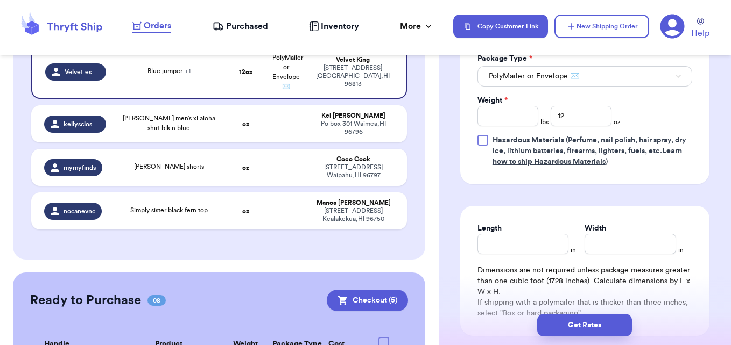
scroll to position [559, 0]
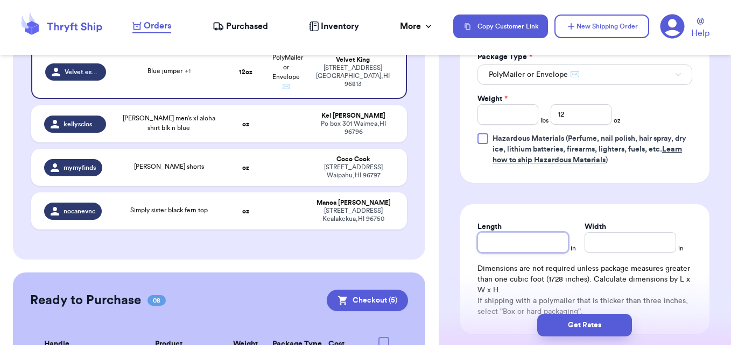
click at [512, 240] on input "Length" at bounding box center [522, 242] width 91 height 20
type input "1"
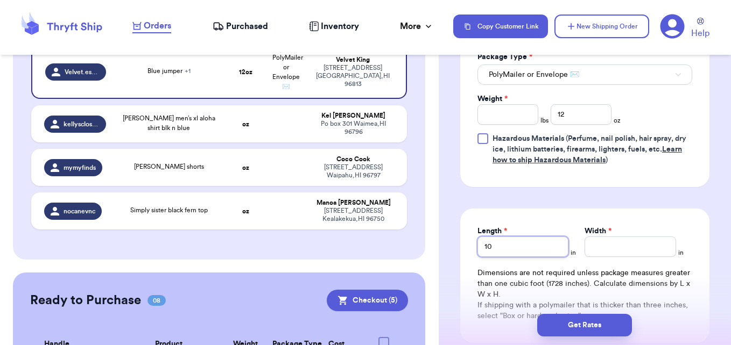
type input "10"
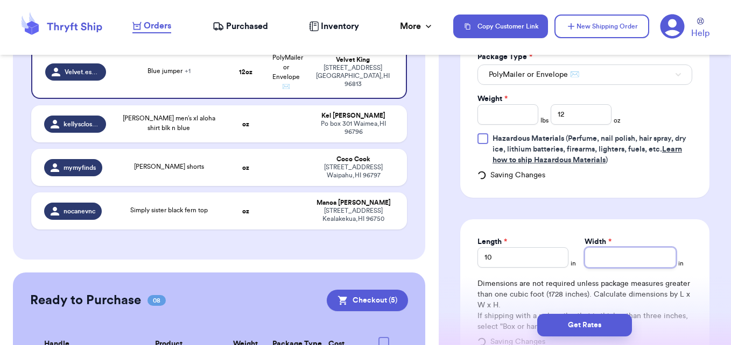
type input "1"
type input "10"
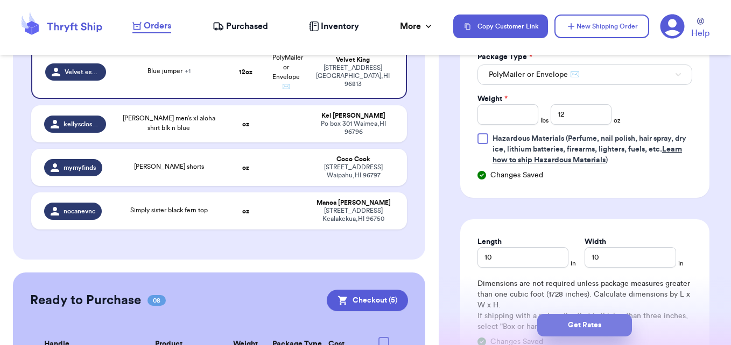
click at [570, 320] on button "Get Rates" at bounding box center [584, 325] width 95 height 23
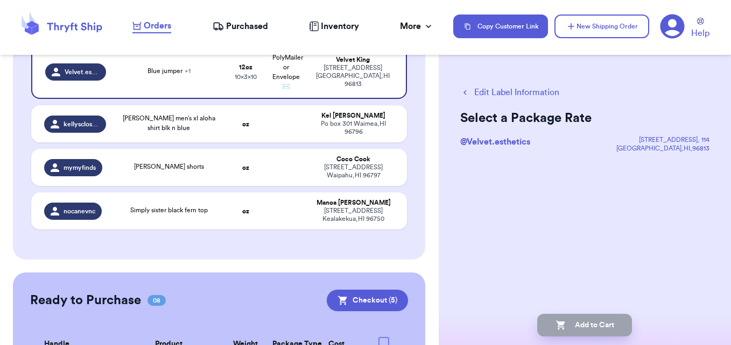
scroll to position [0, 0]
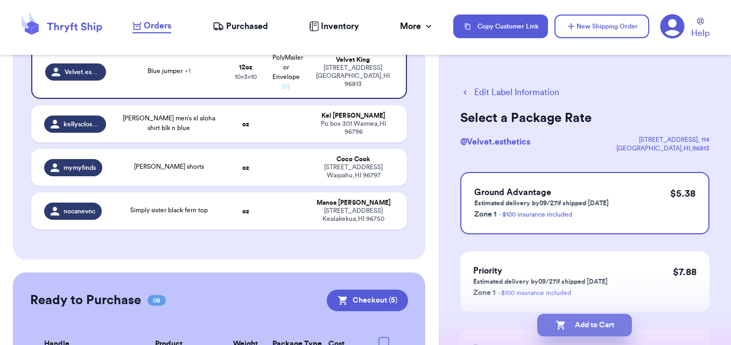
click at [570, 316] on button "Add to Cart" at bounding box center [584, 325] width 95 height 23
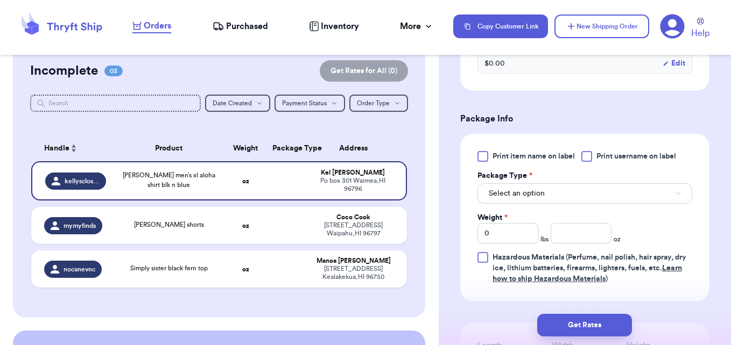
scroll to position [407, 0]
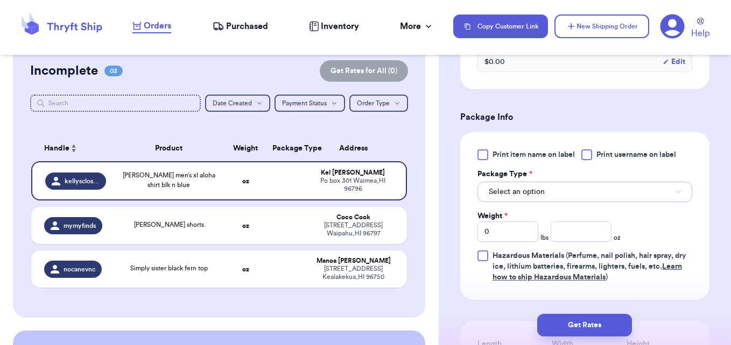
click at [610, 193] on button "Select an option" at bounding box center [584, 192] width 215 height 20
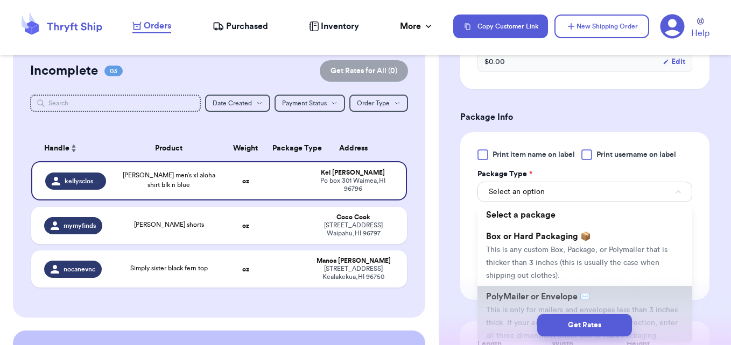
click at [519, 289] on li "PolyMailer or Envelope ✉️ This is only for mailers and envelopes less than 3 in…" at bounding box center [584, 316] width 215 height 60
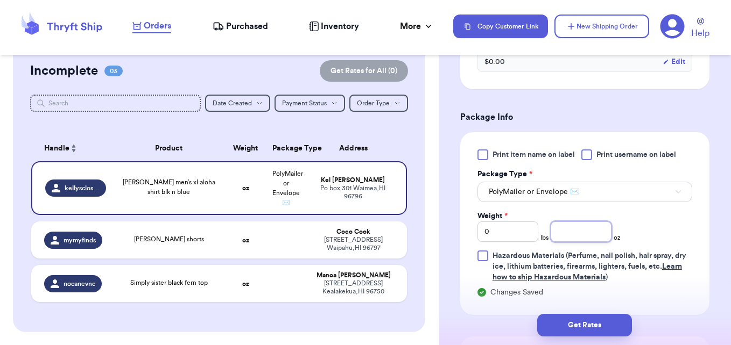
click at [570, 235] on input "number" at bounding box center [580, 232] width 61 height 20
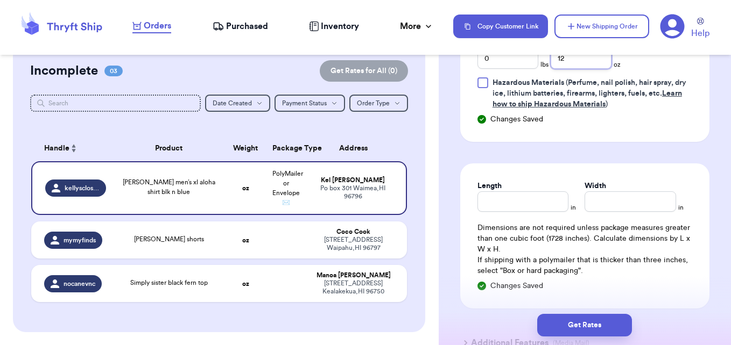
scroll to position [582, 0]
type input "12"
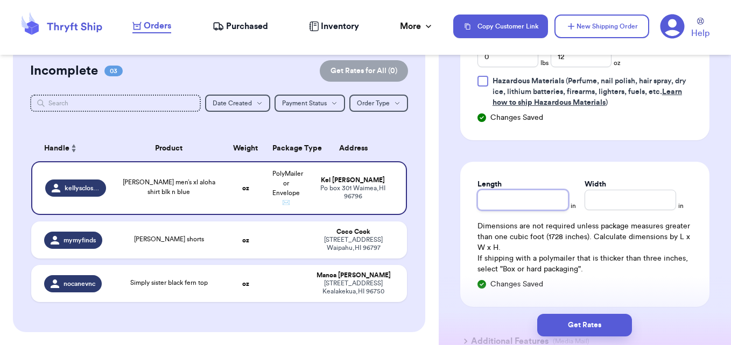
click at [514, 202] on input "Length" at bounding box center [522, 200] width 91 height 20
type input "10"
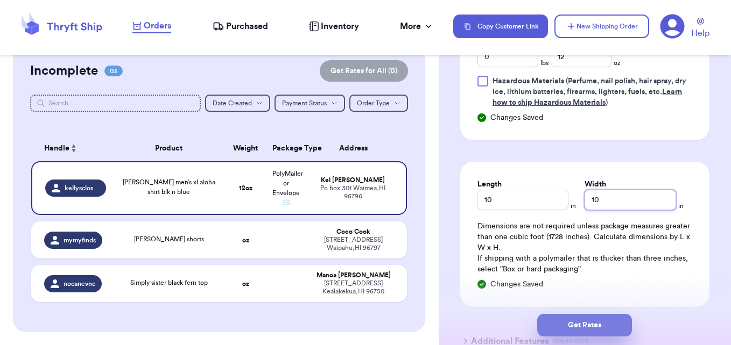
type input "10"
click at [575, 331] on button "Get Rates" at bounding box center [584, 325] width 95 height 23
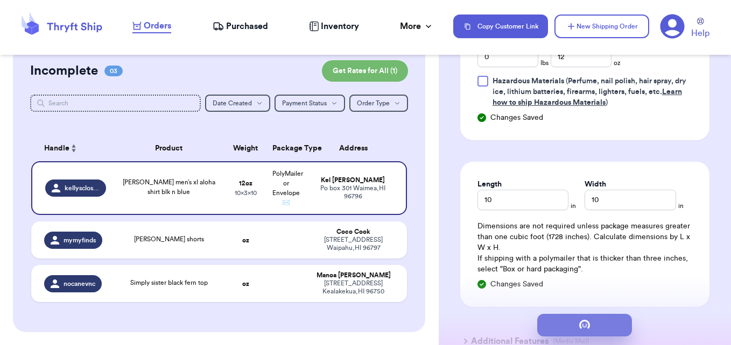
scroll to position [0, 0]
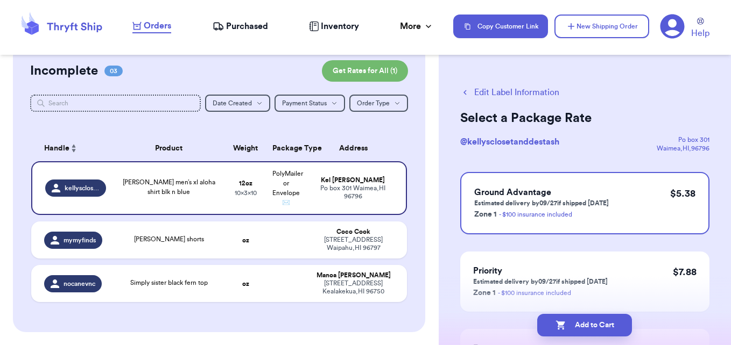
click at [575, 331] on button "Add to Cart" at bounding box center [584, 325] width 95 height 23
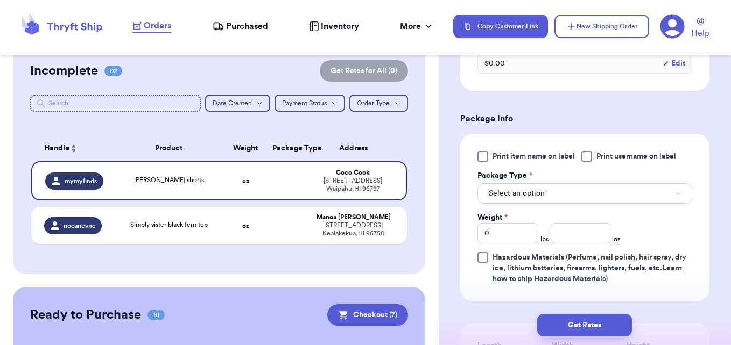
scroll to position [407, 0]
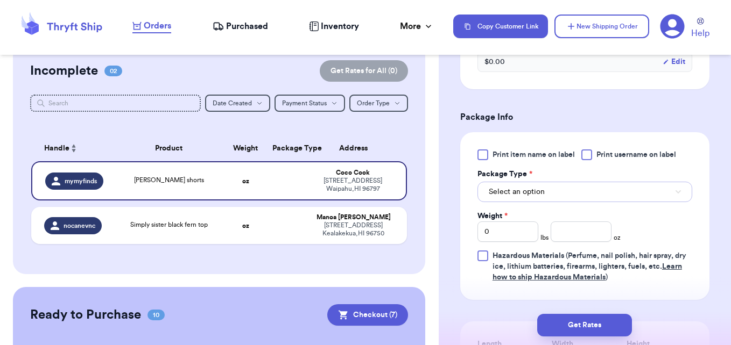
click at [657, 187] on button "Select an option" at bounding box center [584, 192] width 215 height 20
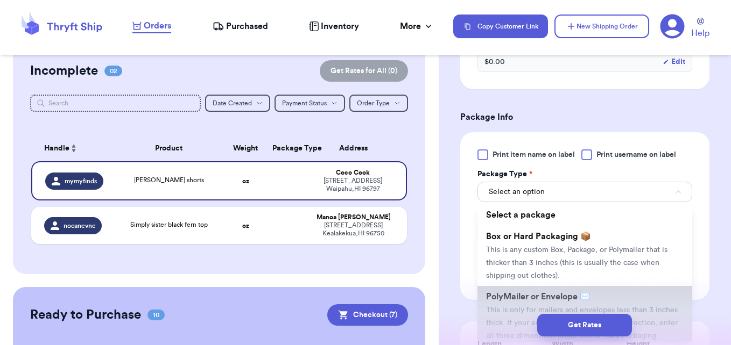
click at [537, 301] on li "PolyMailer or Envelope ✉️ This is only for mailers and envelopes less than 3 in…" at bounding box center [584, 316] width 215 height 60
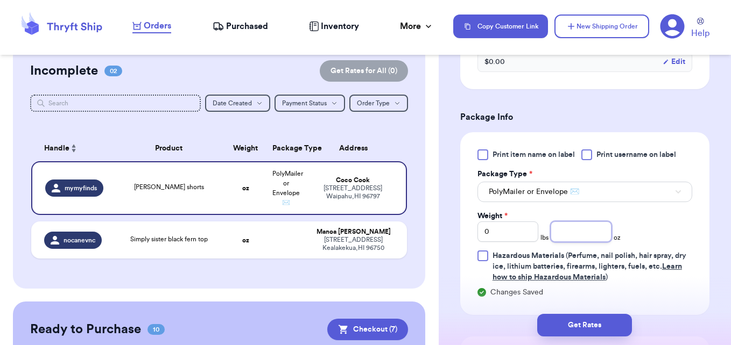
click at [571, 232] on input "number" at bounding box center [580, 232] width 61 height 20
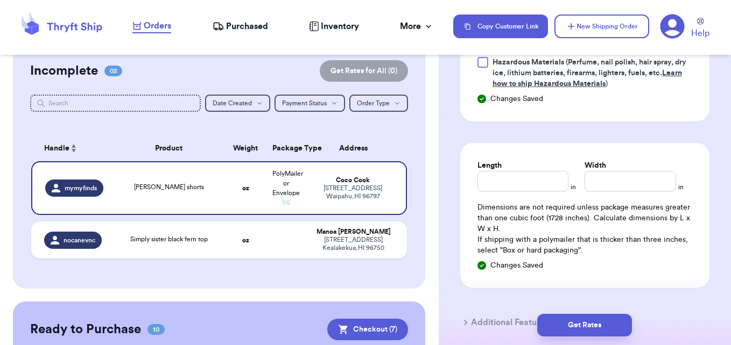
scroll to position [621, 0]
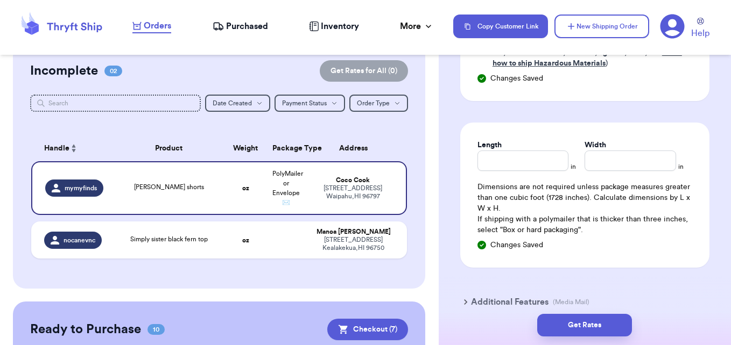
type input "1.8"
click at [519, 163] on input "Length" at bounding box center [522, 161] width 91 height 20
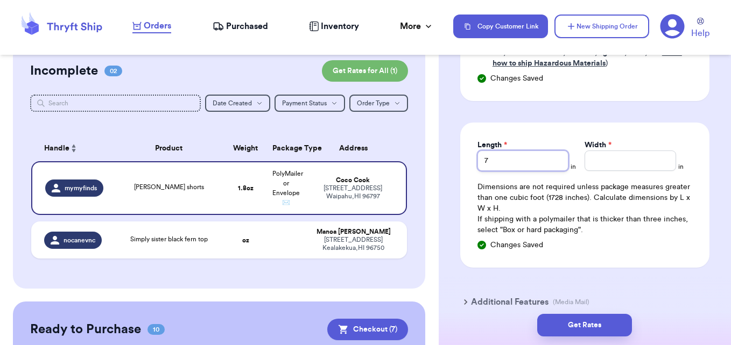
type input "7"
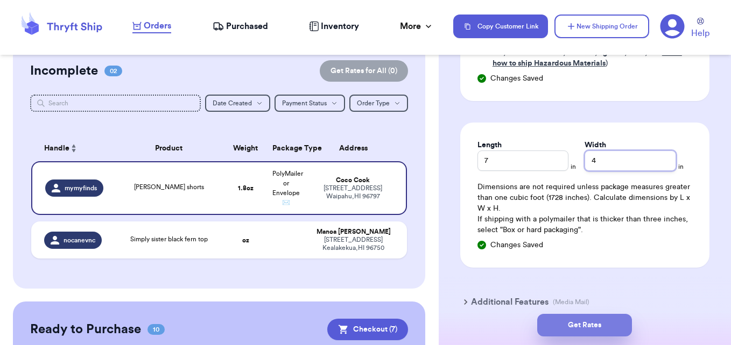
type input "4"
click at [598, 335] on button "Get Rates" at bounding box center [584, 325] width 95 height 23
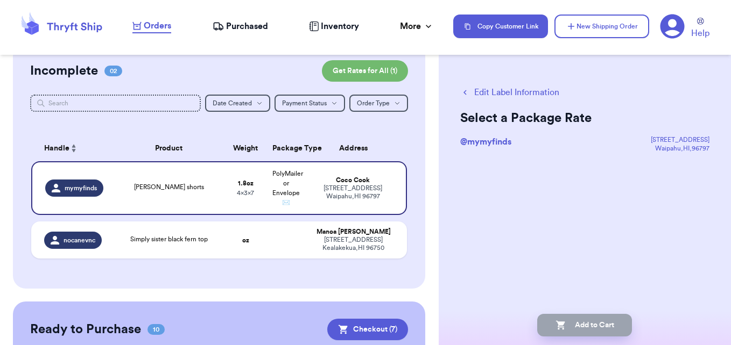
scroll to position [0, 0]
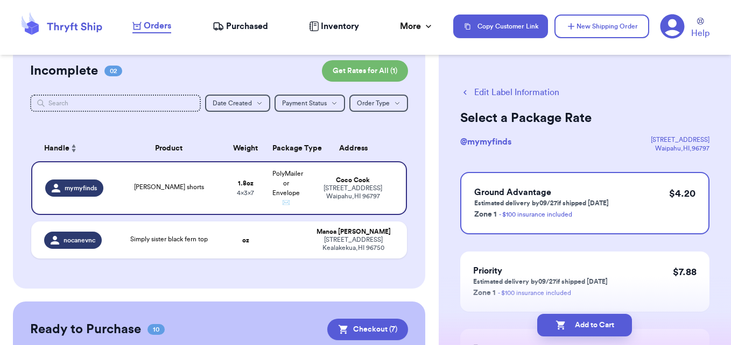
click at [598, 335] on button "Add to Cart" at bounding box center [584, 325] width 95 height 23
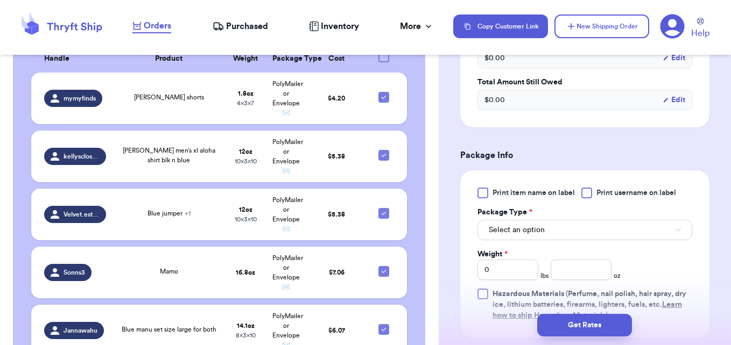
scroll to position [365, 0]
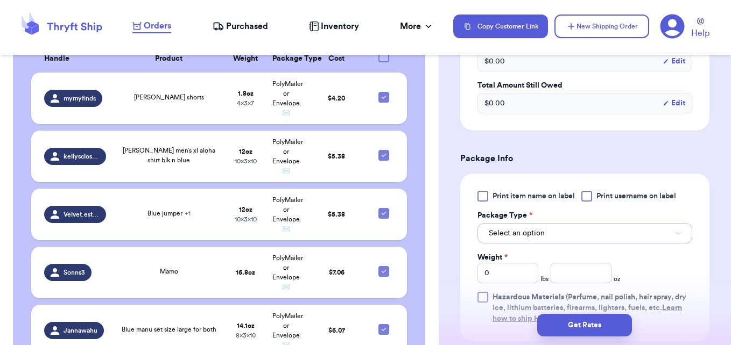
click at [637, 233] on button "Select an option" at bounding box center [584, 233] width 215 height 20
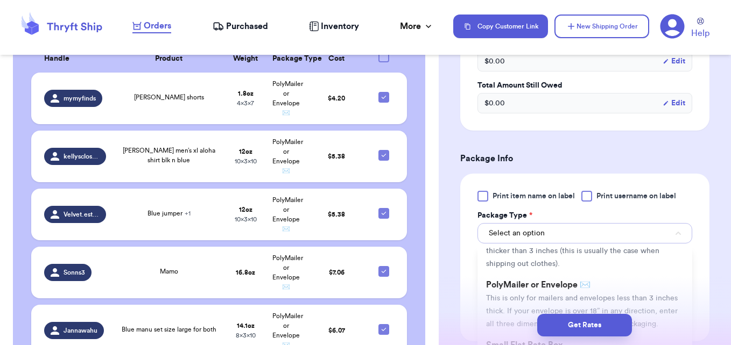
scroll to position [55, 0]
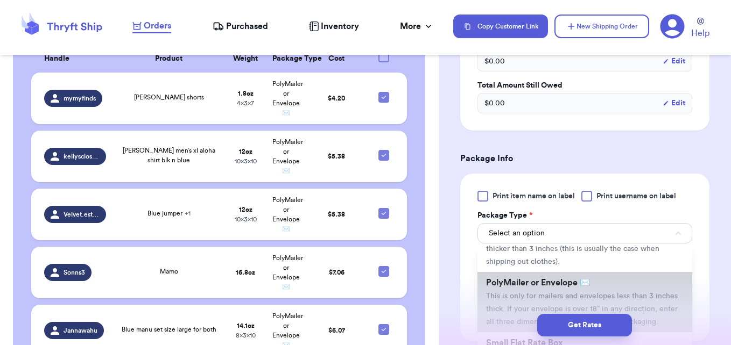
click at [623, 284] on li "PolyMailer or Envelope ✉️ This is only for mailers and envelopes less than 3 in…" at bounding box center [584, 302] width 215 height 60
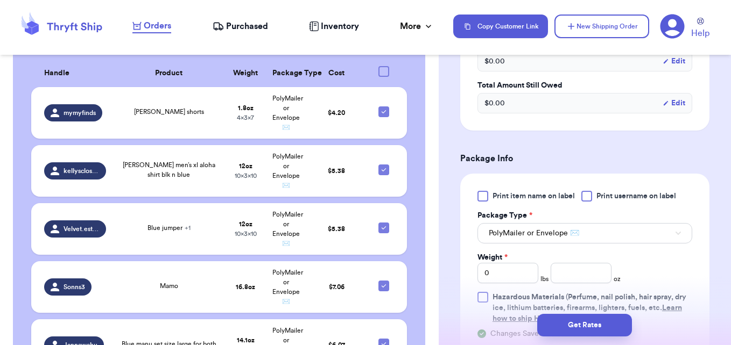
scroll to position [490, 0]
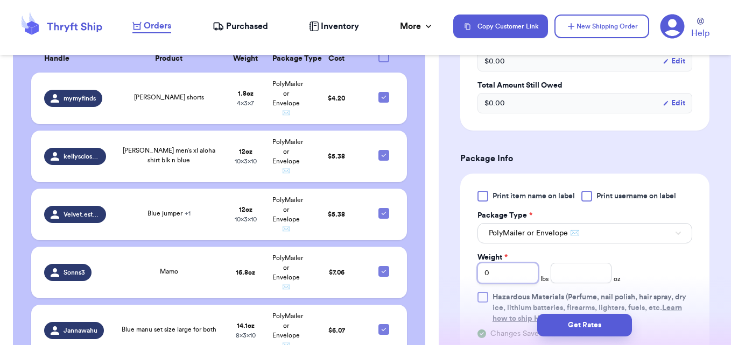
click at [518, 273] on input "0" at bounding box center [507, 273] width 61 height 20
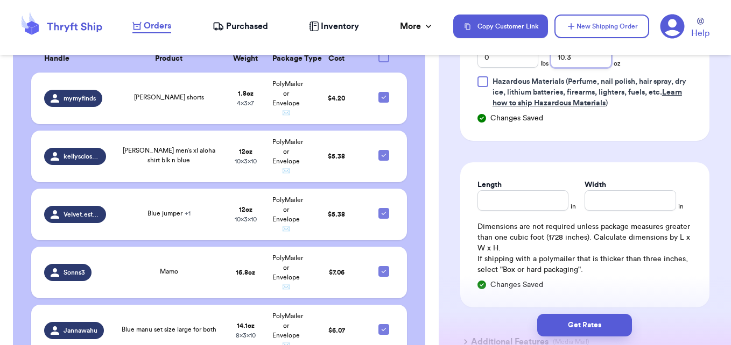
scroll to position [658, 0]
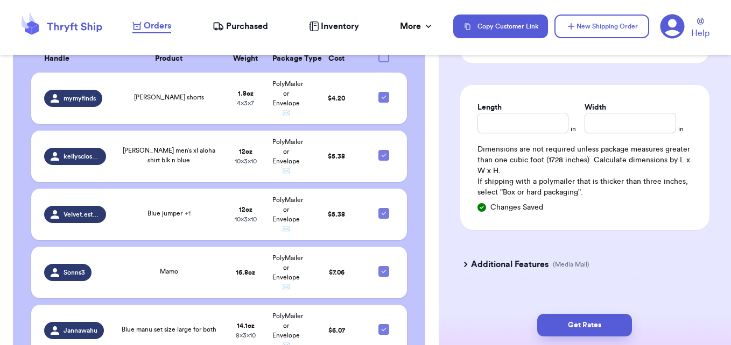
type input "10.3"
click at [534, 126] on input "Length" at bounding box center [522, 123] width 91 height 20
type input "10"
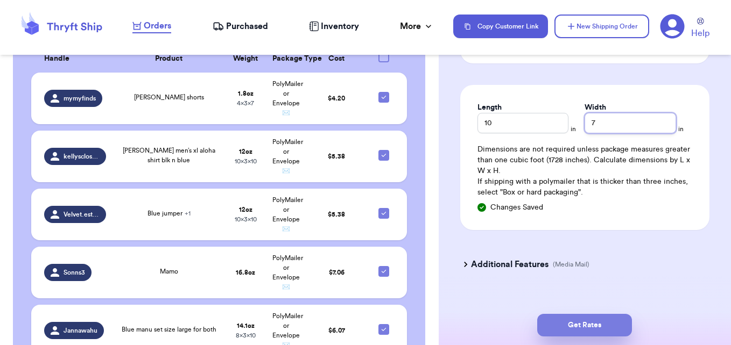
type input "7"
click at [596, 318] on button "Get Rates" at bounding box center [584, 325] width 95 height 23
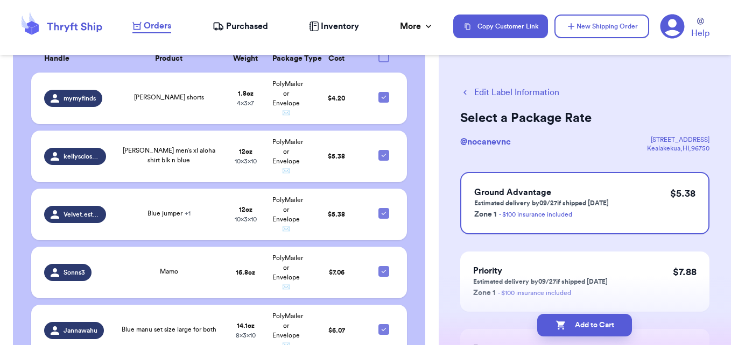
click at [596, 318] on button "Add to Cart" at bounding box center [584, 325] width 95 height 23
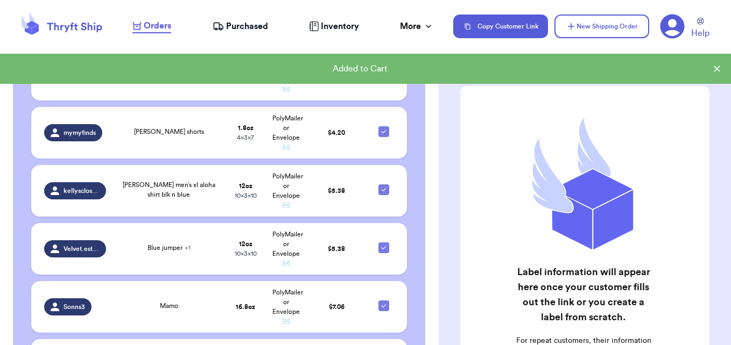
scroll to position [466, 0]
